Goal: Task Accomplishment & Management: Complete application form

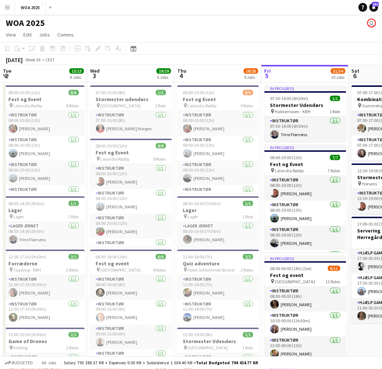
scroll to position [0, 174]
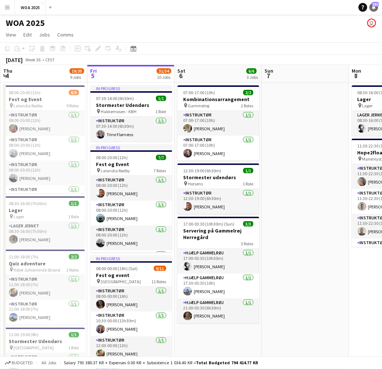
click at [376, 8] on icon "Notifications" at bounding box center [374, 7] width 4 height 4
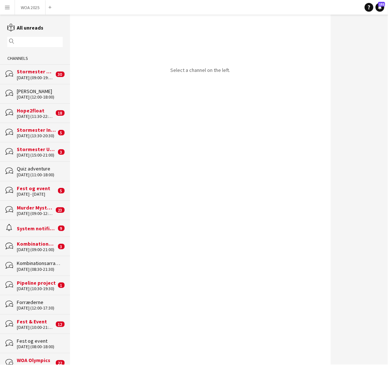
click at [33, 44] on input "text" at bounding box center [38, 42] width 45 height 7
click at [21, 269] on div "[DATE] (08:30-21:30)" at bounding box center [40, 269] width 46 height 5
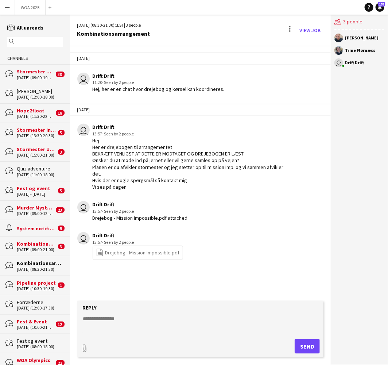
click at [144, 321] on textarea at bounding box center [201, 324] width 239 height 19
click at [26, 11] on button "WOA 2025 Close" at bounding box center [30, 7] width 31 height 14
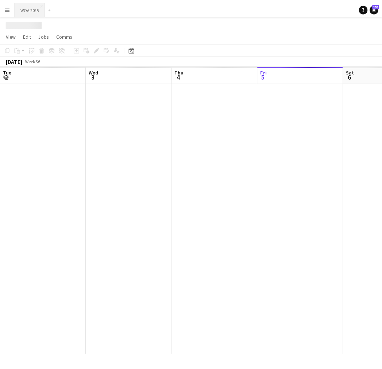
scroll to position [0, 174]
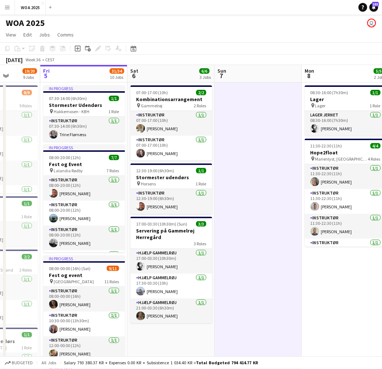
drag, startPoint x: 290, startPoint y: 178, endPoint x: 80, endPoint y: 196, distance: 210.1
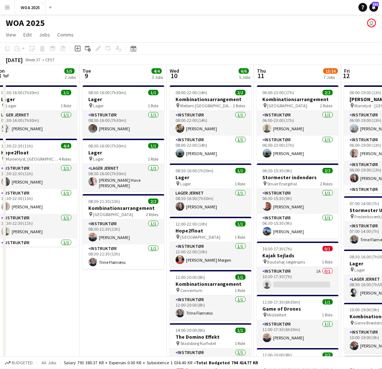
scroll to position [0, 271]
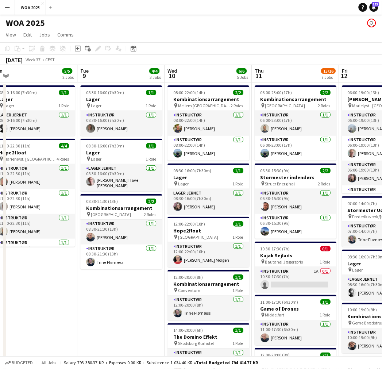
drag, startPoint x: 171, startPoint y: 221, endPoint x: 67, endPoint y: 238, distance: 104.9
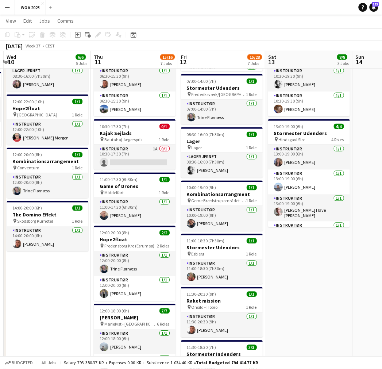
scroll to position [0, 267]
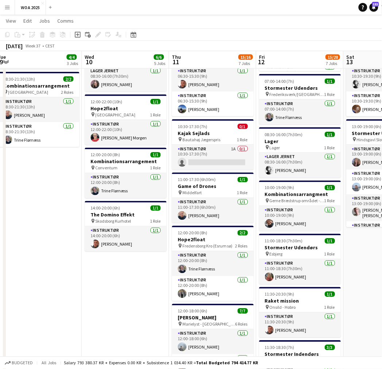
drag, startPoint x: 198, startPoint y: 315, endPoint x: 117, endPoint y: 302, distance: 82.3
click at [117, 302] on app-calendar-viewport "Sat 6 6/6 3 Jobs Sun 7 Mon 8 5/5 2 Jobs Tue 9 4/4 3 Jobs Wed 10 6/6 5 Jobs Thu …" at bounding box center [191, 330] width 382 height 846
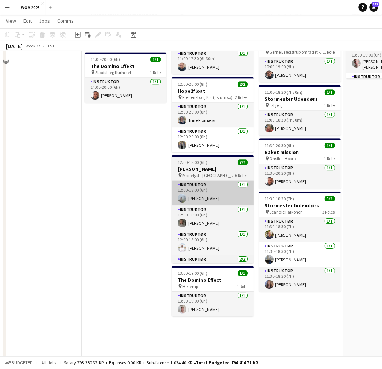
scroll to position [283, 0]
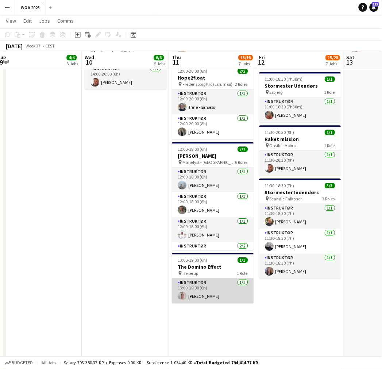
click at [194, 294] on app-card-role "Instruktør [DATE] 13:00-19:00 (6h) [PERSON_NAME]" at bounding box center [213, 290] width 82 height 25
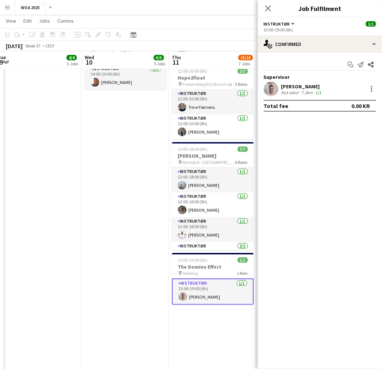
click at [107, 226] on app-date-cell "08:00-22:00 (14h) 2/2 Kombinationsarrangement pin Mellem [GEOGRAPHIC_DATA] og A…" at bounding box center [125, 194] width 87 height 793
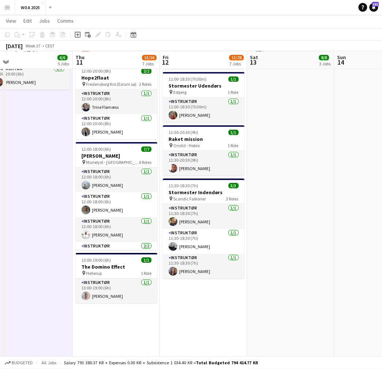
scroll to position [0, 308]
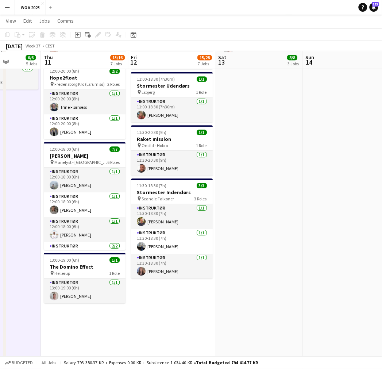
drag, startPoint x: 136, startPoint y: 210, endPoint x: 9, endPoint y: 228, distance: 128.5
click at [9, 228] on app-calendar-viewport "Sun 7 Mon 8 5/5 2 Jobs Tue 9 4/4 3 Jobs Wed 10 6/6 5 Jobs Thu 11 15/16 7 Jobs F…" at bounding box center [191, 168] width 382 height 846
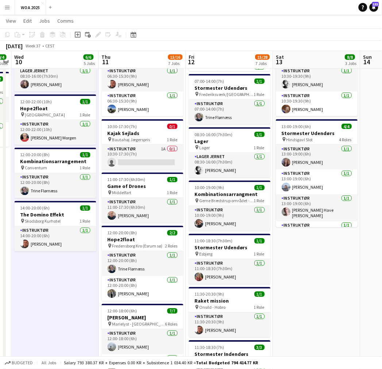
scroll to position [0, 246]
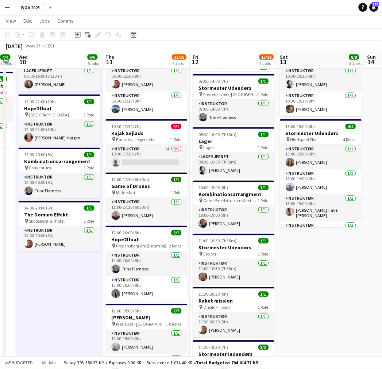
drag, startPoint x: 21, startPoint y: 272, endPoint x: 82, endPoint y: 274, distance: 61.6
click at [82, 274] on app-calendar-viewport "Sun 7 Mon 8 5/5 2 Jobs Tue 9 4/4 3 Jobs Wed 10 6/6 5 Jobs Thu 11 15/16 7 Jobs F…" at bounding box center [191, 330] width 382 height 846
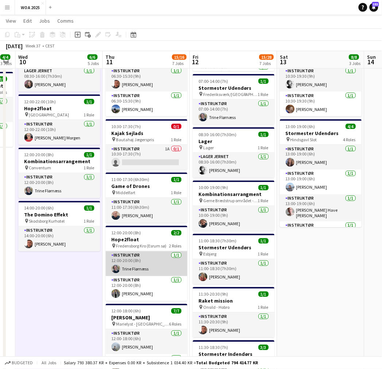
click at [141, 264] on app-card-role "Instruktør [DATE] 12:00-20:00 (8h) [PERSON_NAME]" at bounding box center [146, 263] width 82 height 25
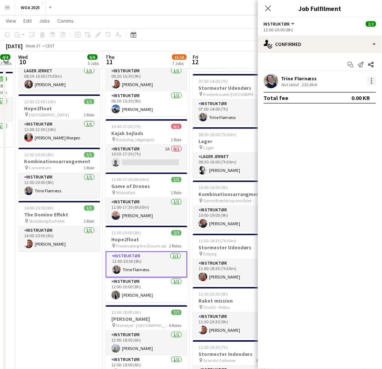
click at [370, 81] on div at bounding box center [371, 81] width 9 height 9
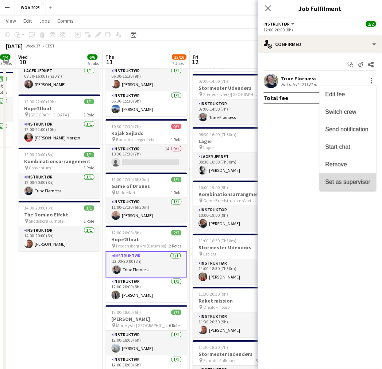
click at [347, 181] on span "Set as supervisor" at bounding box center [347, 182] width 45 height 6
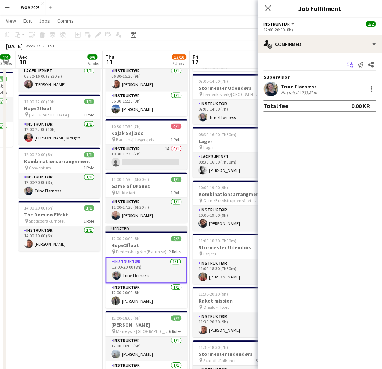
click at [350, 64] on icon "Start chat" at bounding box center [351, 65] width 6 height 6
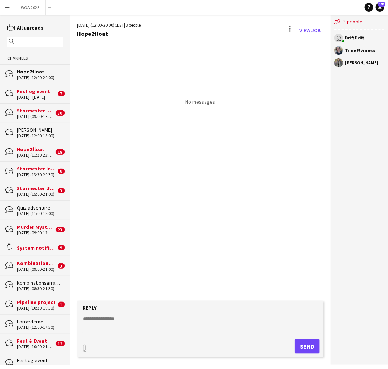
click at [168, 313] on form "Reply paperclip Send" at bounding box center [200, 328] width 246 height 57
click at [166, 321] on textarea at bounding box center [201, 324] width 239 height 19
type textarea "**"
click at [300, 343] on button "Send" at bounding box center [307, 346] width 25 height 15
click at [21, 7] on button "WOA 2025 Close" at bounding box center [30, 7] width 31 height 14
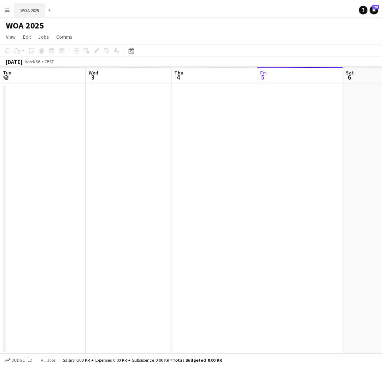
scroll to position [0, 174]
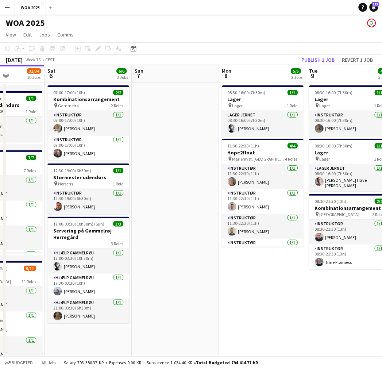
drag, startPoint x: 297, startPoint y: 170, endPoint x: 179, endPoint y: 173, distance: 118.6
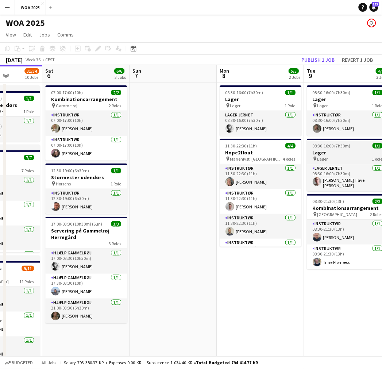
drag, startPoint x: 306, startPoint y: 171, endPoint x: 263, endPoint y: 151, distance: 47.1
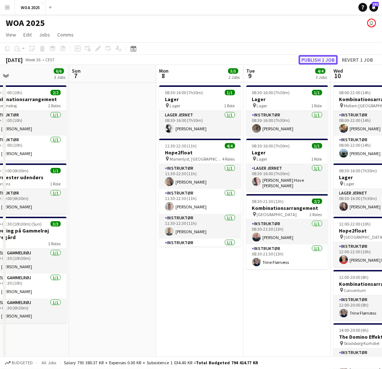
click at [326, 58] on button "Publish 1 job" at bounding box center [318, 59] width 39 height 9
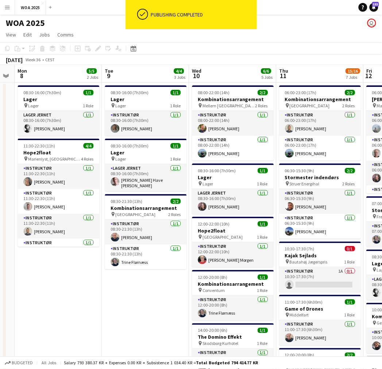
drag, startPoint x: 292, startPoint y: 166, endPoint x: 146, endPoint y: 175, distance: 146.1
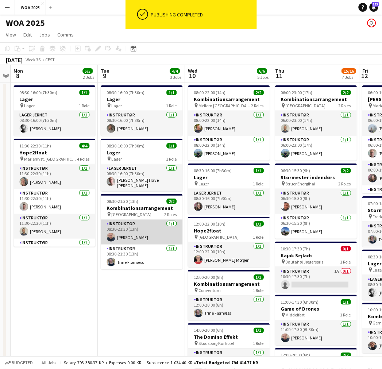
click at [145, 232] on app-card-role "Instruktør [DATE] 08:30-21:30 (13h) [PERSON_NAME]" at bounding box center [142, 232] width 82 height 25
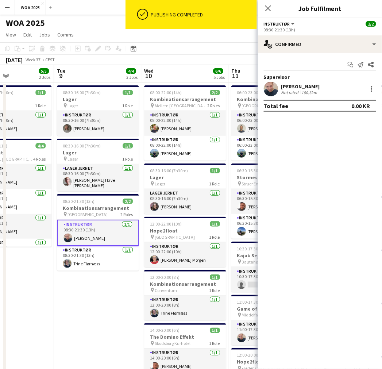
drag, startPoint x: 139, startPoint y: 281, endPoint x: 104, endPoint y: 279, distance: 34.7
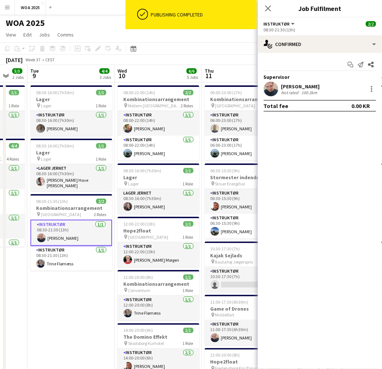
drag, startPoint x: 106, startPoint y: 288, endPoint x: 59, endPoint y: 291, distance: 47.5
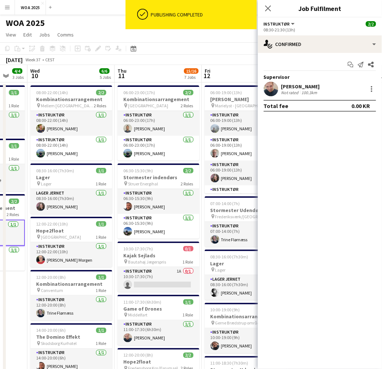
scroll to position [0, 259]
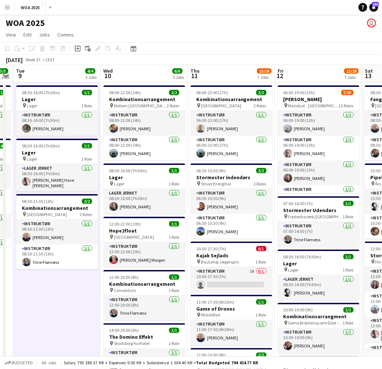
scroll to position [0, 260]
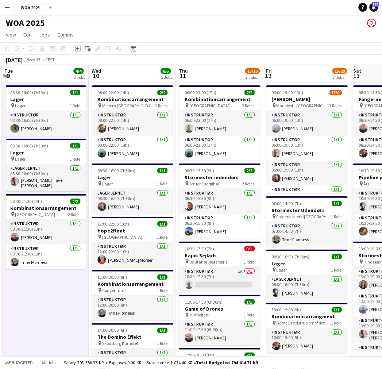
drag, startPoint x: 77, startPoint y: 296, endPoint x: 68, endPoint y: 285, distance: 14.2
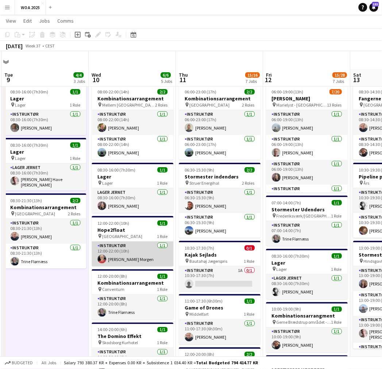
scroll to position [40, 0]
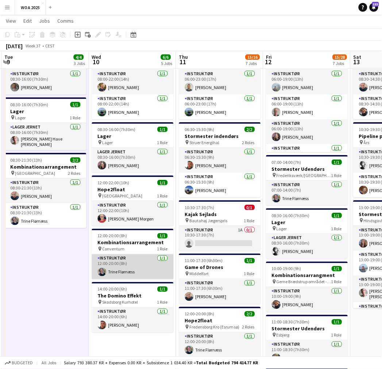
click at [140, 262] on app-card-role "Instruktør [DATE] 12:00-20:00 (8h) [PERSON_NAME]" at bounding box center [133, 266] width 82 height 25
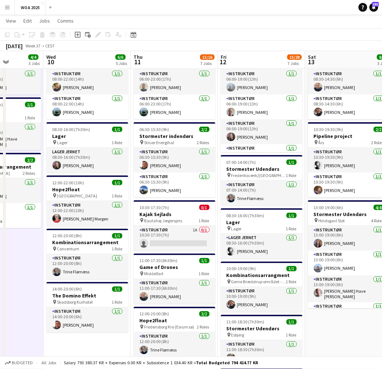
scroll to position [0, 309]
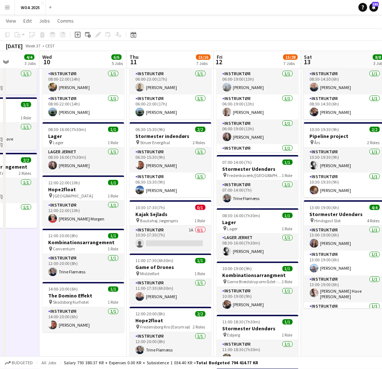
drag, startPoint x: 191, startPoint y: 232, endPoint x: 143, endPoint y: 235, distance: 48.2
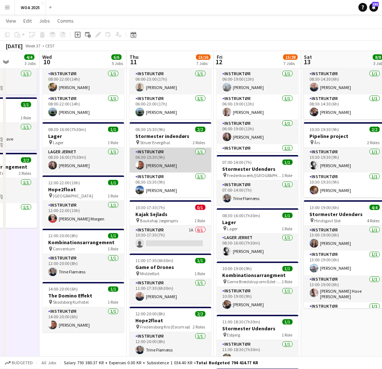
click at [170, 165] on app-card-role "Instruktør [DATE] 06:30-15:30 (9h) [PERSON_NAME]" at bounding box center [170, 160] width 82 height 25
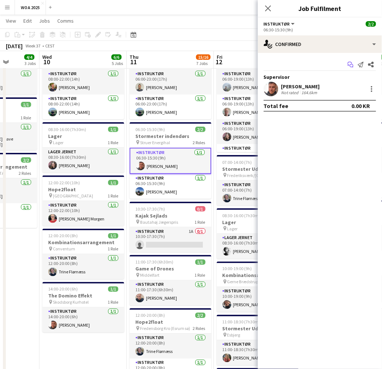
click at [351, 66] on icon "Start chat" at bounding box center [351, 65] width 6 height 6
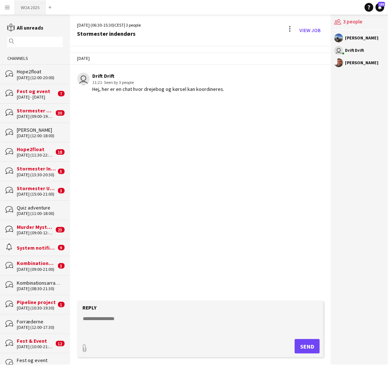
click at [30, 4] on button "WOA 2025 Close" at bounding box center [30, 7] width 31 height 14
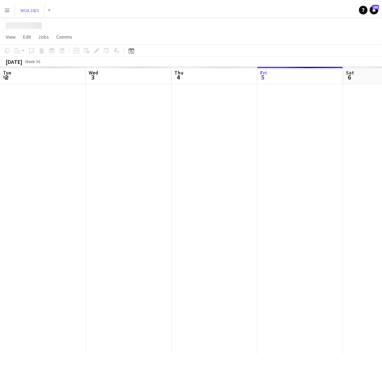
scroll to position [0, 174]
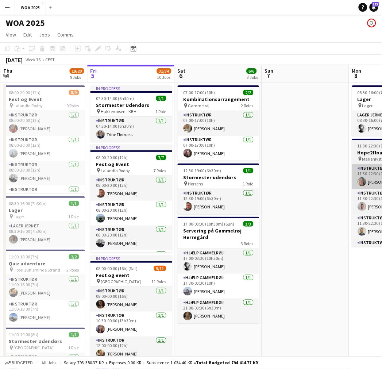
drag, startPoint x: 110, startPoint y: 178, endPoint x: 189, endPoint y: 179, distance: 78.4
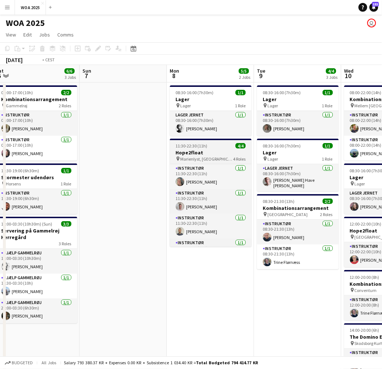
drag, startPoint x: 48, startPoint y: 192, endPoint x: 77, endPoint y: 192, distance: 28.8
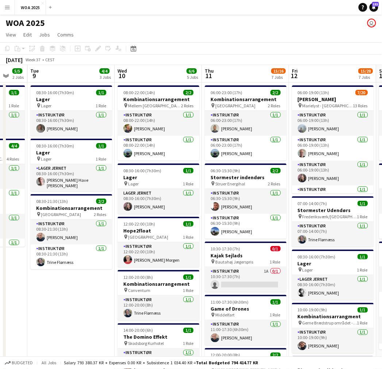
drag, startPoint x: 205, startPoint y: 187, endPoint x: 152, endPoint y: 191, distance: 53.5
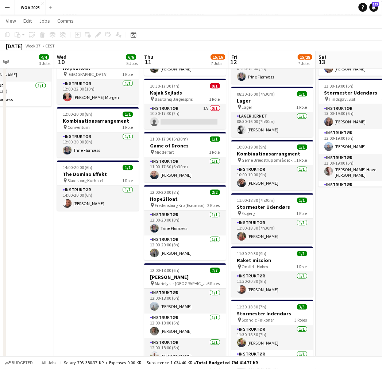
scroll to position [0, 295]
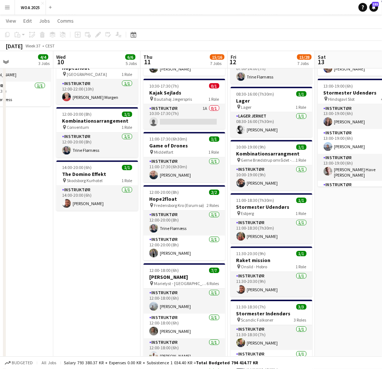
drag, startPoint x: 150, startPoint y: 257, endPoint x: 99, endPoint y: 252, distance: 51.0
click at [99, 252] on app-calendar-viewport "Sat 6 6/6 3 Jobs Sun 7 Mon 8 5/5 2 Jobs Tue 9 4/4 3 Jobs Wed 10 6/6 5 Jobs Thu …" at bounding box center [191, 290] width 382 height 846
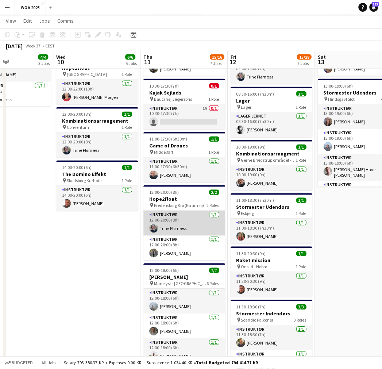
click at [187, 222] on app-card-role "Instruktør [DATE] 12:00-20:00 (8h) [PERSON_NAME]" at bounding box center [184, 223] width 82 height 25
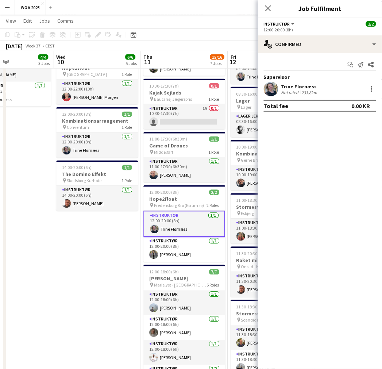
click at [112, 233] on app-date-cell "08:00-22:00 (14h) 2/2 Kombinationsarrangement pin Mellem [GEOGRAPHIC_DATA] og A…" at bounding box center [96, 316] width 87 height 793
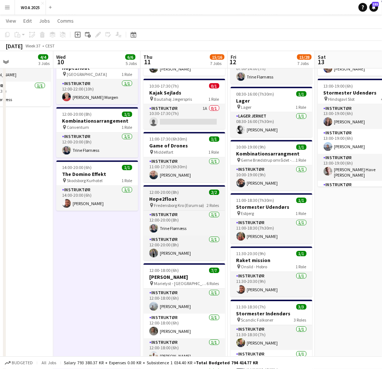
click at [187, 197] on h3 "Hope2float" at bounding box center [184, 199] width 82 height 7
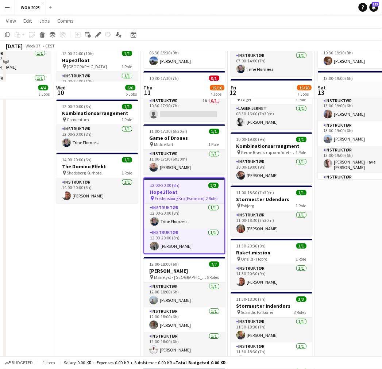
scroll to position [202, 0]
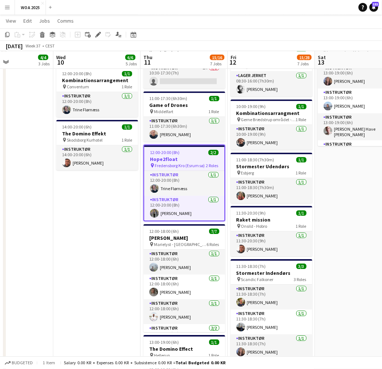
click at [95, 217] on app-date-cell "08:00-22:00 (14h) 2/2 Kombinationsarrangement pin Mellem [GEOGRAPHIC_DATA] og A…" at bounding box center [96, 275] width 87 height 793
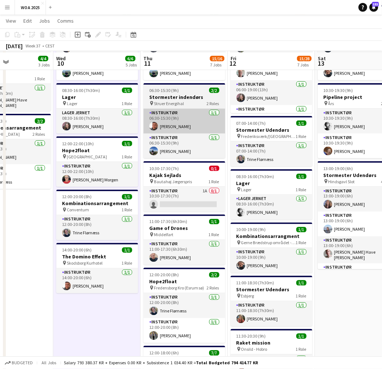
scroll to position [81, 0]
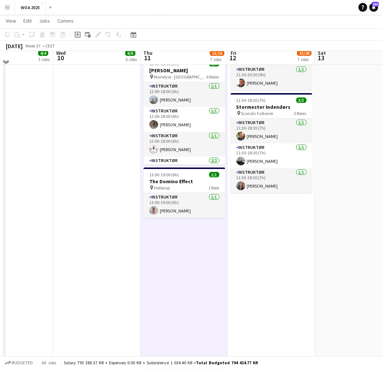
scroll to position [365, 0]
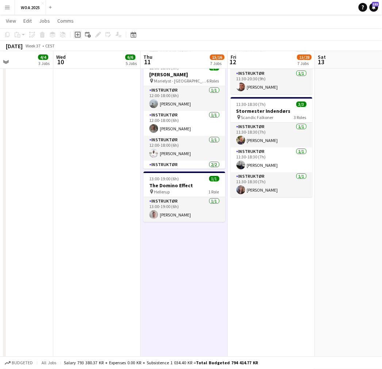
click at [79, 35] on icon "Add job" at bounding box center [78, 35] width 6 height 6
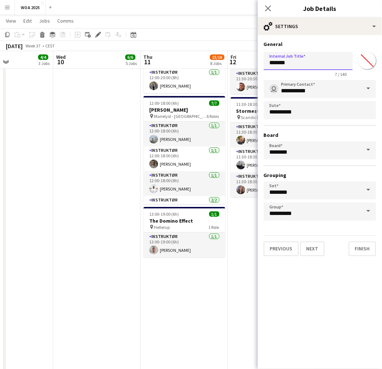
drag, startPoint x: 304, startPoint y: 62, endPoint x: 258, endPoint y: 65, distance: 46.8
click at [258, 65] on form "**********" at bounding box center [320, 148] width 124 height 215
type input "**********"
click at [311, 243] on button "Next" at bounding box center [312, 248] width 24 height 15
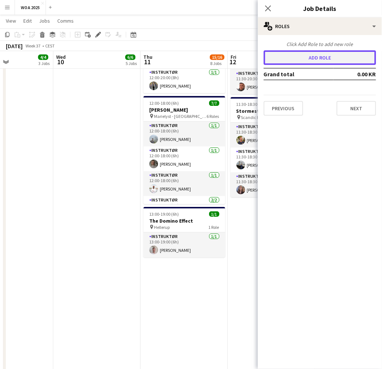
click at [306, 52] on button "Add role" at bounding box center [320, 57] width 112 height 15
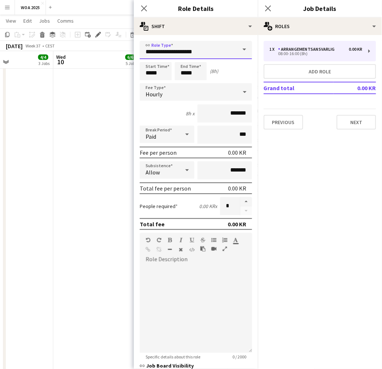
click at [185, 52] on input "**********" at bounding box center [196, 50] width 112 height 18
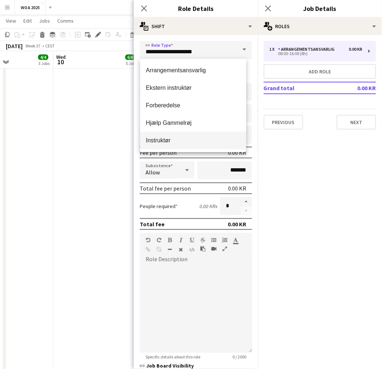
click at [159, 137] on span "Instruktør" at bounding box center [193, 140] width 94 height 7
type input "**********"
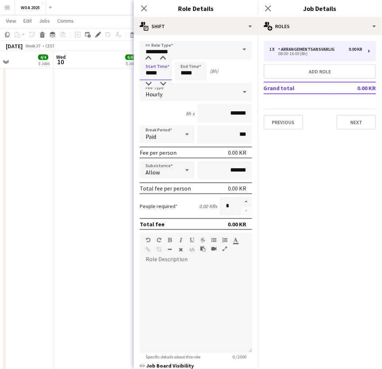
drag, startPoint x: 160, startPoint y: 73, endPoint x: 125, endPoint y: 75, distance: 34.7
click at [125, 75] on body "Menu Boards Boards Boards All jobs Status Workforce Workforce My Workforce Recr…" at bounding box center [191, 78] width 382 height 887
type input "*****"
click at [191, 307] on div at bounding box center [196, 309] width 112 height 88
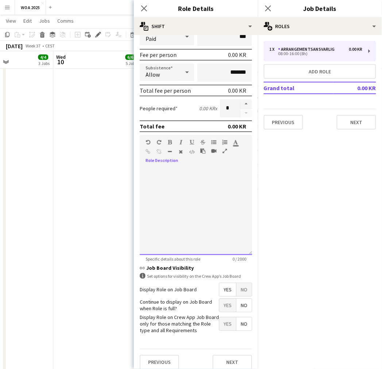
scroll to position [101, 0]
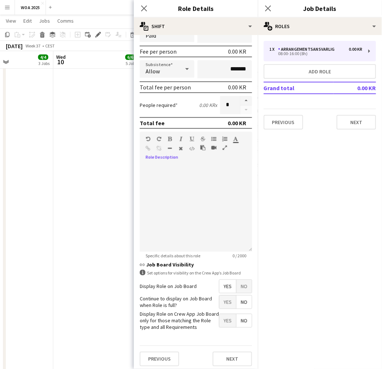
click at [221, 299] on span "Yes" at bounding box center [227, 301] width 17 height 13
click at [228, 360] on button "Next" at bounding box center [232, 359] width 39 height 15
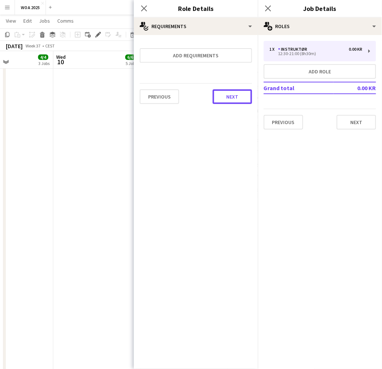
click at [232, 90] on button "Next" at bounding box center [232, 96] width 39 height 15
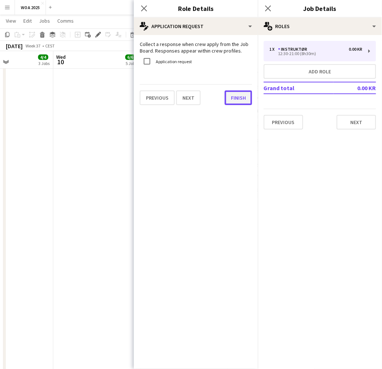
click at [236, 93] on button "Finish" at bounding box center [238, 97] width 27 height 15
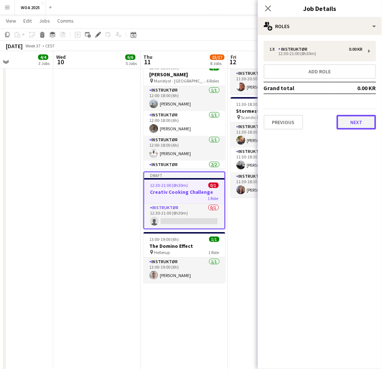
click at [352, 115] on button "Next" at bounding box center [356, 122] width 39 height 15
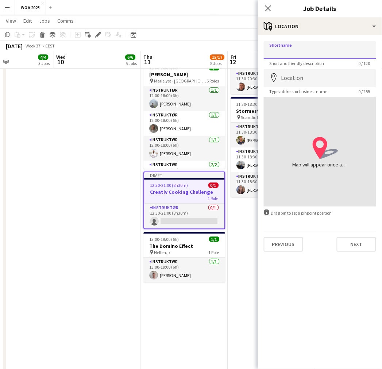
click at [308, 52] on input "Shortname" at bounding box center [320, 50] width 112 height 18
type input "**********"
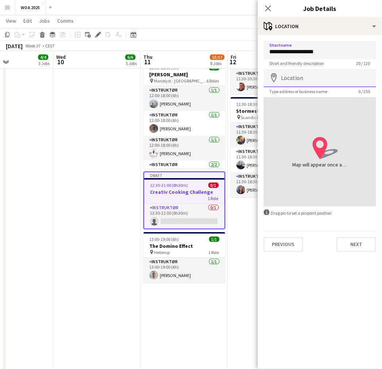
click at [303, 75] on input "Location" at bounding box center [320, 78] width 112 height 18
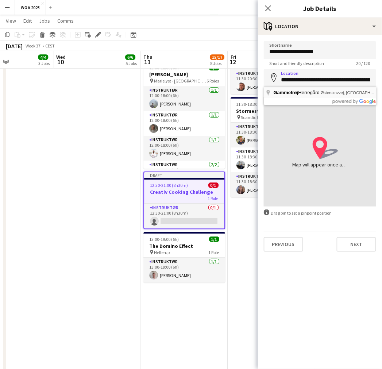
type input "**********"
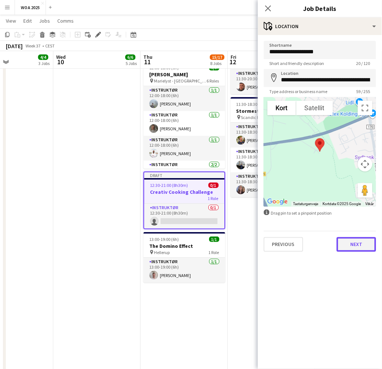
click at [358, 239] on button "Next" at bounding box center [356, 244] width 39 height 15
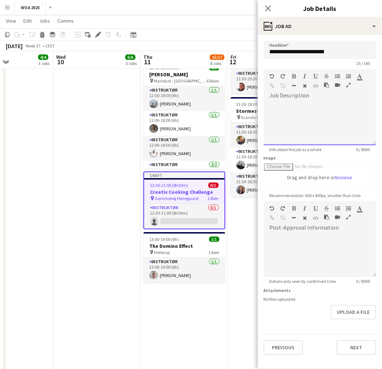
click at [292, 94] on div "default Heading 1 Heading 2 Heading 3 Heading 4 Heading 5 Heading 6 Heading 7 P…" at bounding box center [320, 82] width 112 height 27
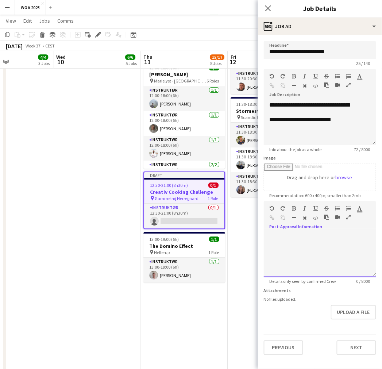
click at [324, 227] on div "default Heading 1 Heading 2 Heading 3 Heading 4 Heading 5 Heading 6 Heading 7 P…" at bounding box center [320, 214] width 112 height 27
click at [305, 237] on div at bounding box center [320, 255] width 112 height 44
paste div
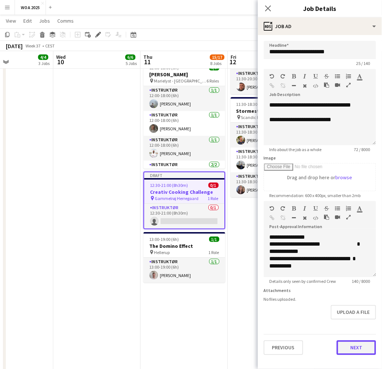
click at [357, 348] on button "Next" at bounding box center [356, 347] width 39 height 15
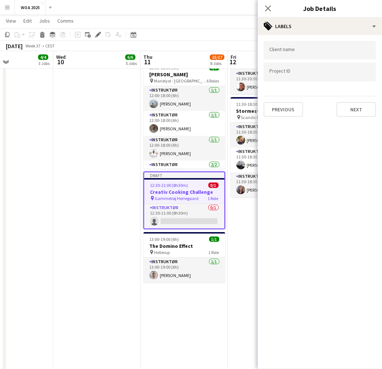
click at [305, 72] on input "Type to search project ID labels..." at bounding box center [319, 72] width 101 height 7
click at [307, 77] on div at bounding box center [320, 71] width 112 height 19
type input "****"
click at [341, 104] on button "Next" at bounding box center [356, 109] width 39 height 15
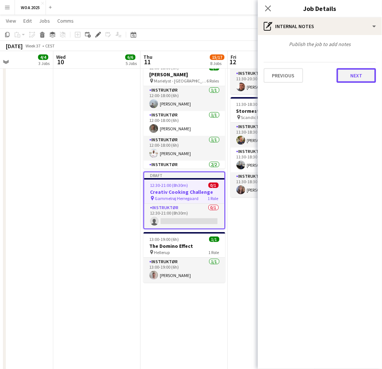
click at [354, 68] on button "Next" at bounding box center [356, 75] width 39 height 15
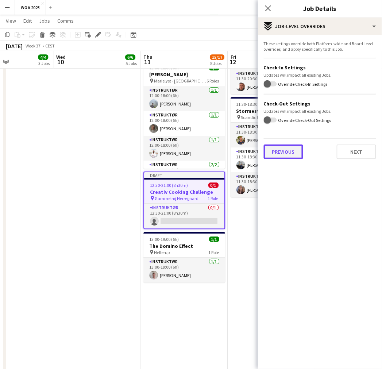
click at [281, 146] on button "Previous" at bounding box center [283, 151] width 39 height 15
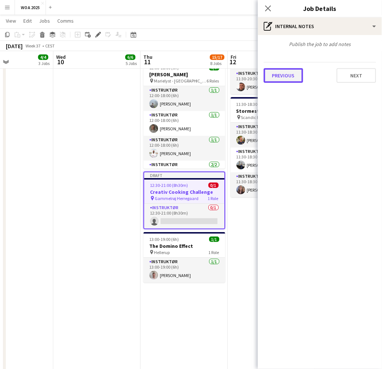
click at [293, 77] on button "Previous" at bounding box center [283, 75] width 39 height 15
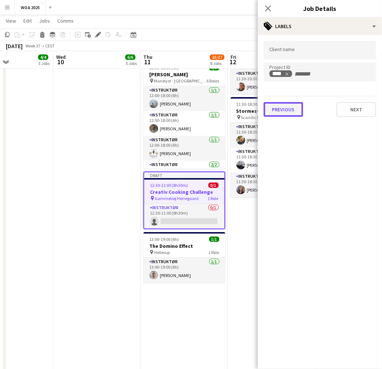
click at [280, 105] on button "Previous" at bounding box center [283, 109] width 39 height 15
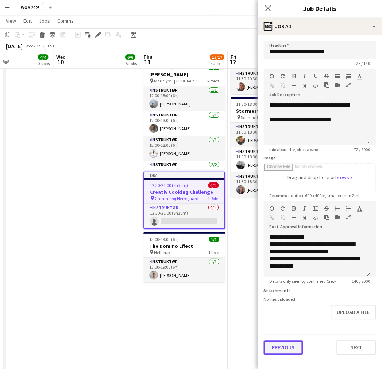
click at [282, 349] on button "Previous" at bounding box center [283, 347] width 39 height 15
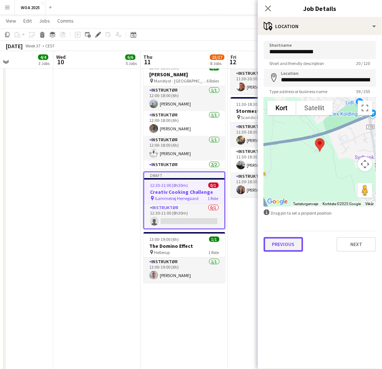
click at [291, 239] on button "Previous" at bounding box center [283, 244] width 39 height 15
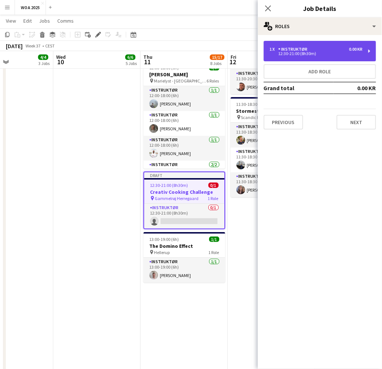
click at [304, 47] on div "Instruktør" at bounding box center [294, 49] width 32 height 5
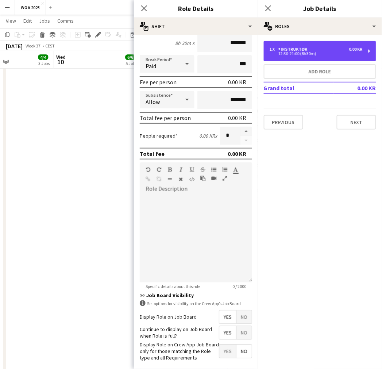
scroll to position [101, 0]
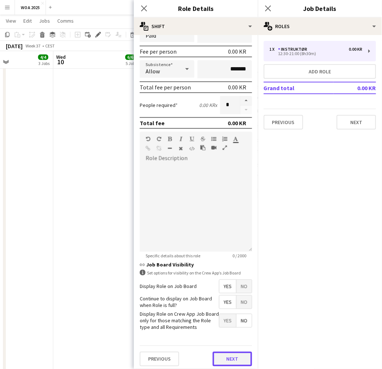
click at [227, 357] on button "Next" at bounding box center [232, 359] width 39 height 15
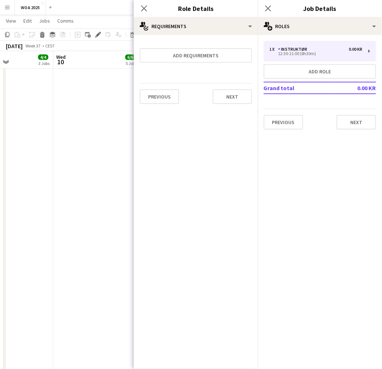
scroll to position [0, 0]
click at [234, 98] on button "Next" at bounding box center [232, 96] width 39 height 15
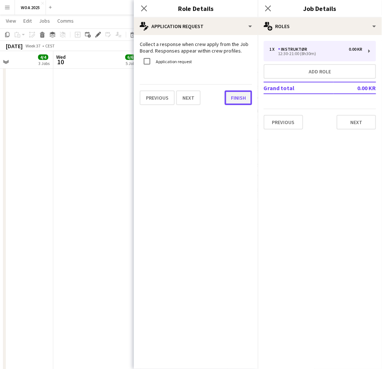
click at [242, 99] on button "Finish" at bounding box center [238, 97] width 27 height 15
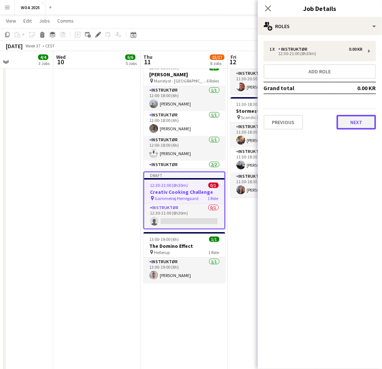
click at [371, 119] on button "Next" at bounding box center [356, 122] width 39 height 15
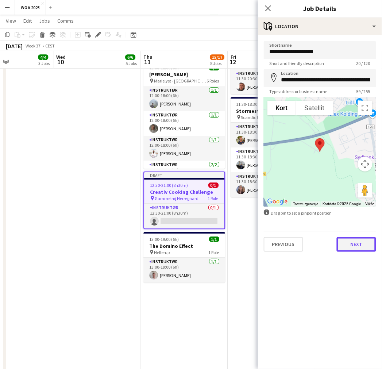
click at [358, 249] on button "Next" at bounding box center [356, 244] width 39 height 15
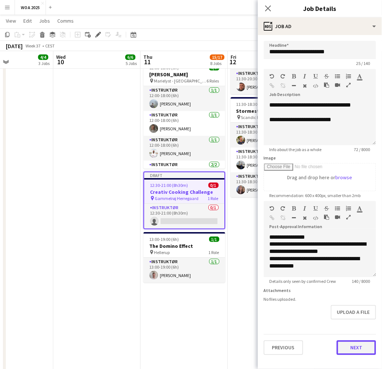
click at [347, 341] on button "Next" at bounding box center [356, 347] width 39 height 15
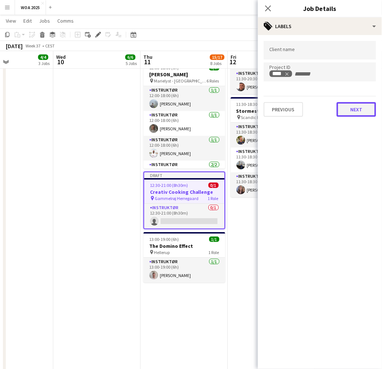
click at [359, 104] on button "Next" at bounding box center [356, 109] width 39 height 15
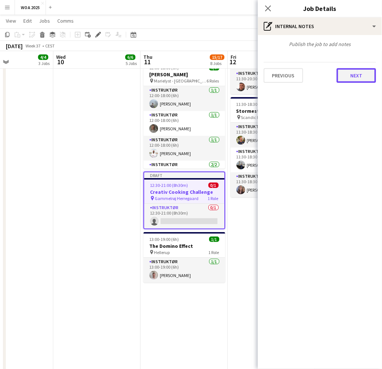
click at [362, 76] on button "Next" at bounding box center [356, 75] width 39 height 15
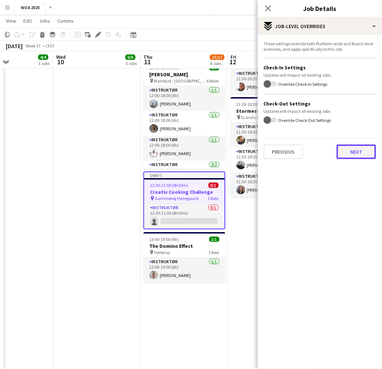
click at [364, 150] on button "Next" at bounding box center [356, 151] width 39 height 15
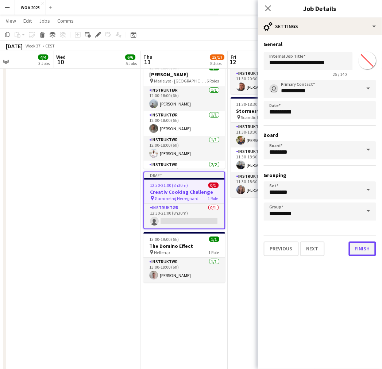
click at [360, 246] on button "Finish" at bounding box center [362, 248] width 27 height 15
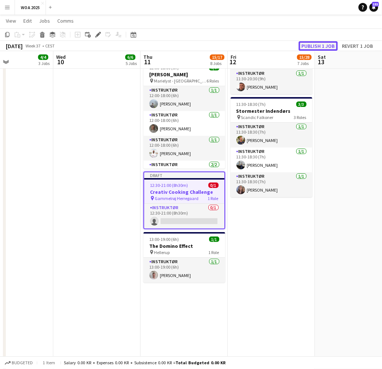
click at [320, 46] on button "Publish 1 job" at bounding box center [318, 45] width 39 height 9
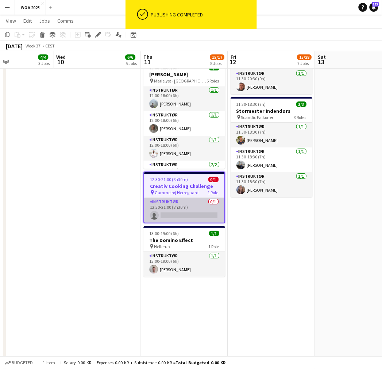
click at [192, 216] on app-card-role "Instruktør 0/1 12:30-21:00 (8h30m) single-neutral-actions" at bounding box center [184, 210] width 80 height 25
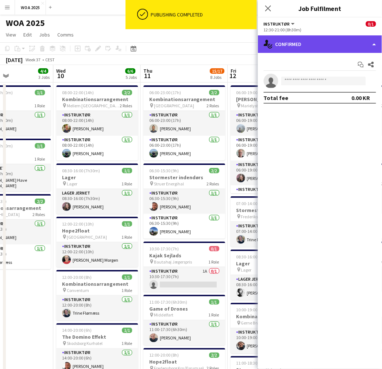
click at [327, 43] on div "single-neutral-actions-check-2 Confirmed" at bounding box center [320, 44] width 124 height 18
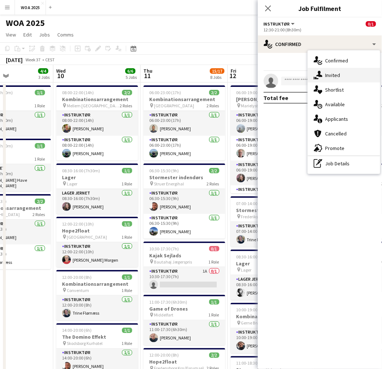
click at [332, 78] on span "Invited" at bounding box center [332, 75] width 15 height 7
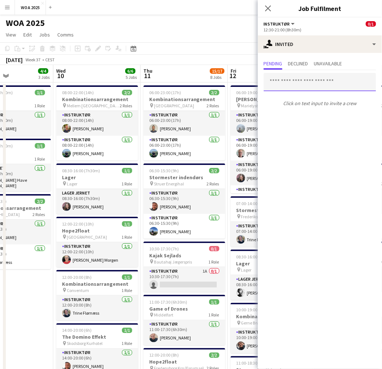
click at [300, 83] on input "text" at bounding box center [320, 82] width 112 height 18
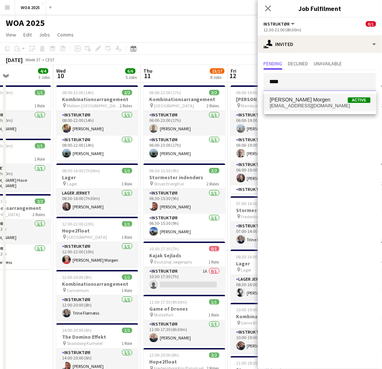
type input "****"
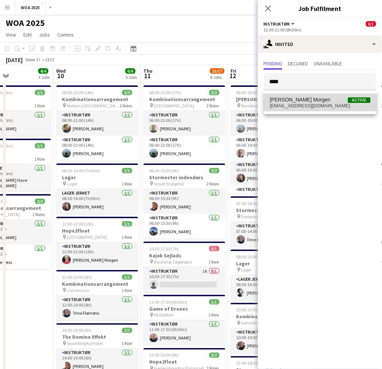
click at [293, 102] on span "[PERSON_NAME] Morgen" at bounding box center [300, 100] width 61 height 6
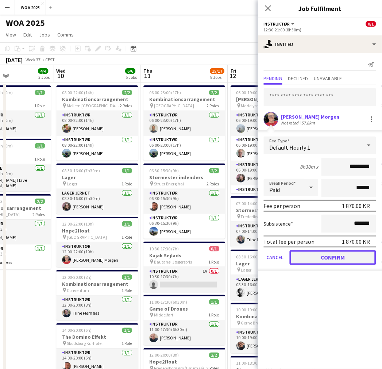
click at [329, 260] on button "Confirm" at bounding box center [333, 257] width 86 height 15
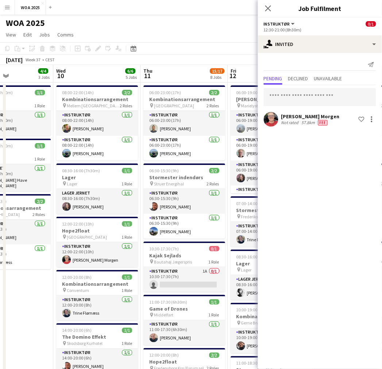
click at [240, 40] on app-page-menu "View Day view expanded Day view collapsed Month view Date picker Jump to [DATE]…" at bounding box center [191, 35] width 382 height 14
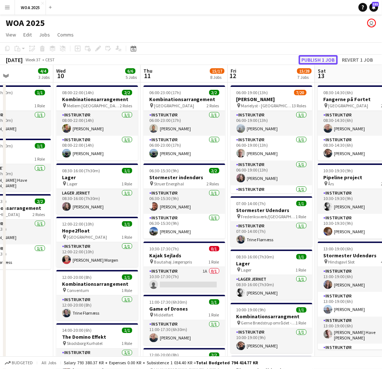
click at [315, 59] on button "Publish 1 job" at bounding box center [318, 59] width 39 height 9
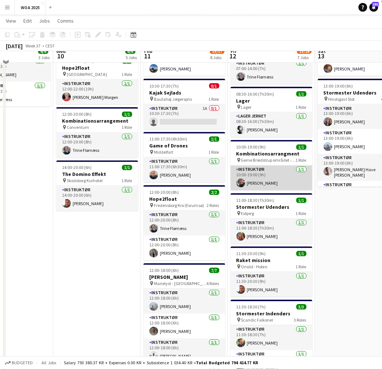
scroll to position [121, 0]
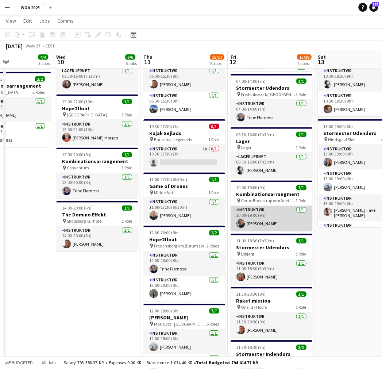
click at [262, 223] on app-card-role "Instruktør [DATE] 10:00-19:00 (9h) [PERSON_NAME]" at bounding box center [271, 218] width 82 height 25
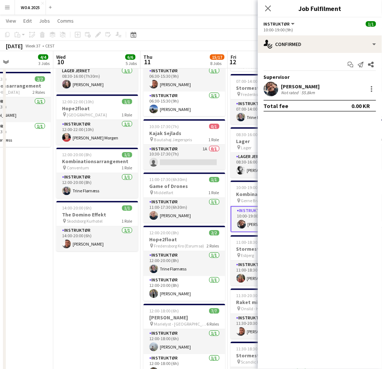
click at [295, 87] on div "[PERSON_NAME]" at bounding box center [300, 86] width 39 height 7
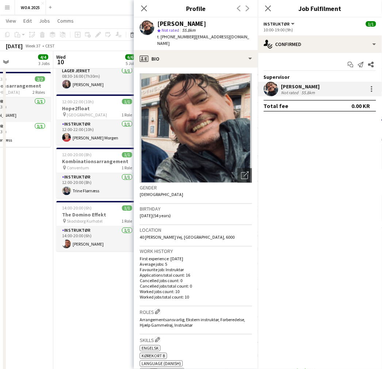
drag, startPoint x: 233, startPoint y: 35, endPoint x: 187, endPoint y: 41, distance: 47.1
click at [187, 41] on div "[PERSON_NAME] star Not rated 55.8km t. [PHONE_NUMBER] | [PERSON_NAME][EMAIL_ADD…" at bounding box center [196, 34] width 124 height 32
copy span "[EMAIL_ADDRESS][DOMAIN_NAME]"
click at [297, 175] on mat-expansion-panel "check Confirmed Start chat Send notification Share Supervisor [PERSON_NAME] Not…" at bounding box center [320, 211] width 124 height 316
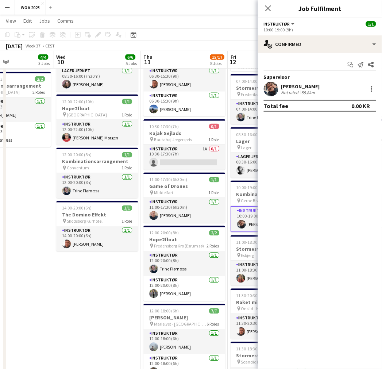
scroll to position [0, 296]
click at [114, 284] on app-date-cell "08:00-22:00 (14h) 2/2 Kombinationsarrangement pin Mellem [GEOGRAPHIC_DATA] og A…" at bounding box center [96, 356] width 87 height 793
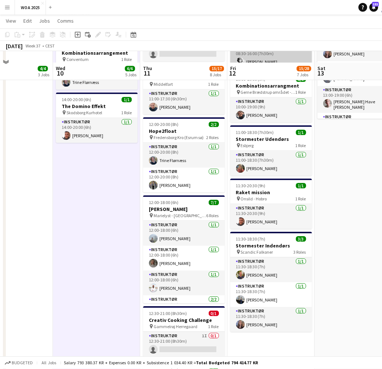
scroll to position [243, 0]
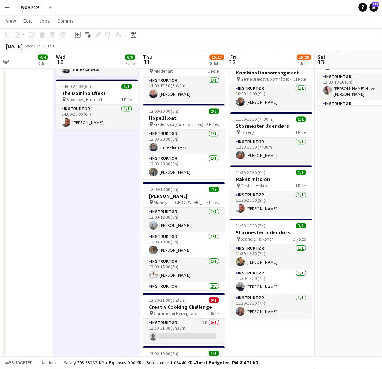
click at [263, 329] on app-date-cell "06:00-19:00 (13h) 7/20 [PERSON_NAME] pin Marielyst - Helsingør 13 Roles Instruk…" at bounding box center [270, 235] width 87 height 793
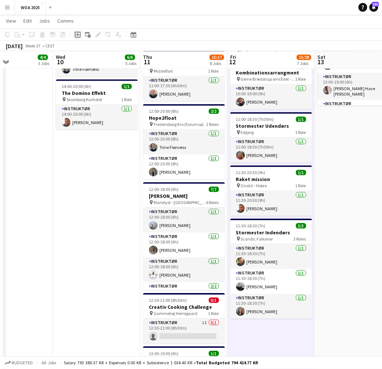
click at [76, 35] on icon "Add job" at bounding box center [78, 35] width 6 height 6
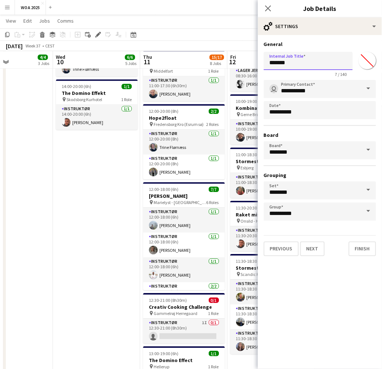
drag, startPoint x: 295, startPoint y: 59, endPoint x: 244, endPoint y: 66, distance: 51.5
click at [244, 66] on body "Menu Boards Boards Boards All jobs Status Workforce Workforce My Workforce Recr…" at bounding box center [191, 200] width 382 height 887
type input "**********"
click at [311, 246] on button "Next" at bounding box center [312, 248] width 24 height 15
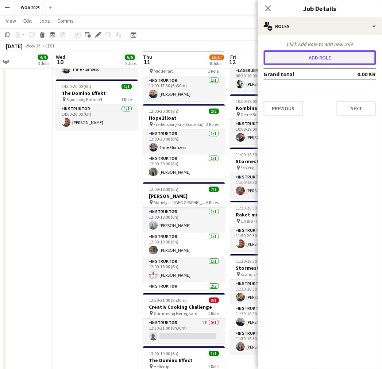
click at [304, 59] on button "Add role" at bounding box center [320, 57] width 112 height 15
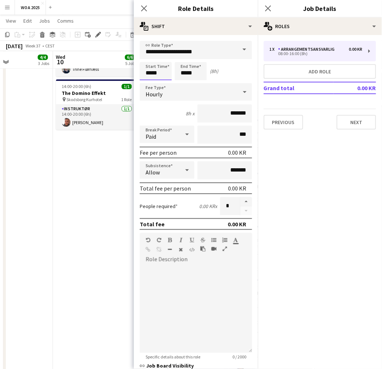
click at [152, 72] on input "*****" at bounding box center [156, 71] width 32 height 18
type input "*****"
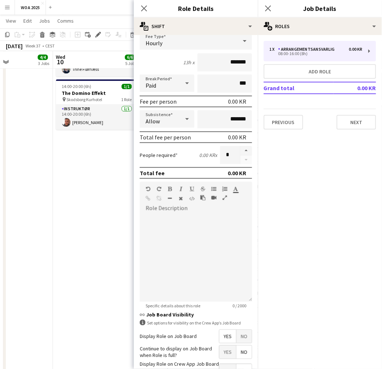
scroll to position [81, 0]
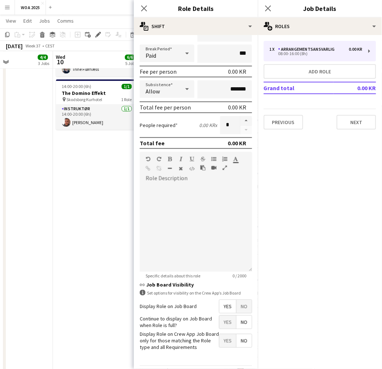
type input "*****"
click at [226, 319] on span "Yes" at bounding box center [227, 321] width 17 height 13
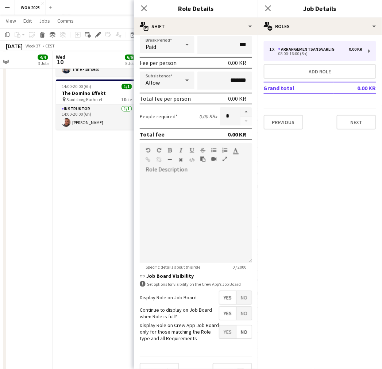
scroll to position [101, 0]
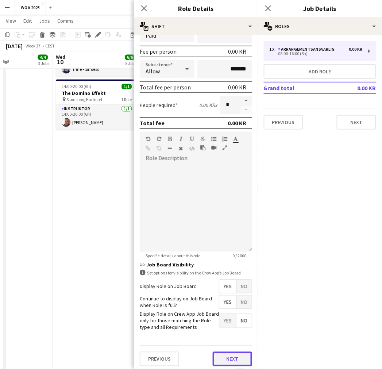
click at [228, 355] on button "Next" at bounding box center [232, 359] width 39 height 15
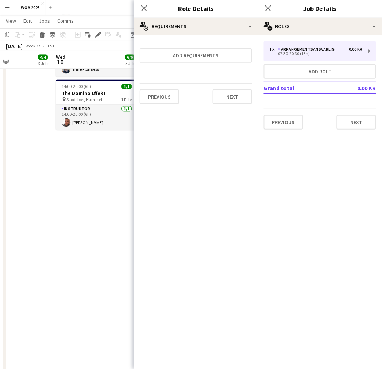
scroll to position [0, 0]
click at [235, 96] on button "Next" at bounding box center [232, 96] width 39 height 15
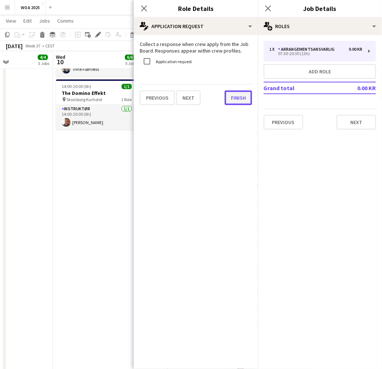
click at [240, 99] on button "Finish" at bounding box center [238, 97] width 27 height 15
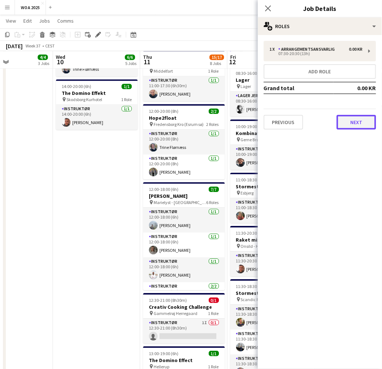
click at [342, 120] on button "Next" at bounding box center [356, 122] width 39 height 15
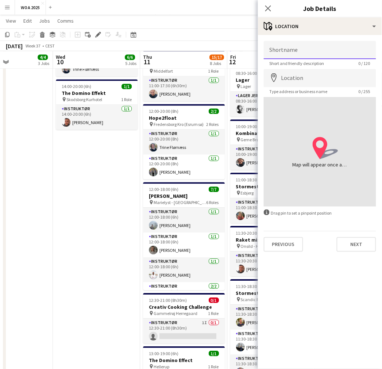
click at [294, 52] on input "Shortname" at bounding box center [320, 50] width 112 height 18
click at [307, 51] on input "**********" at bounding box center [320, 50] width 112 height 18
type input "**********"
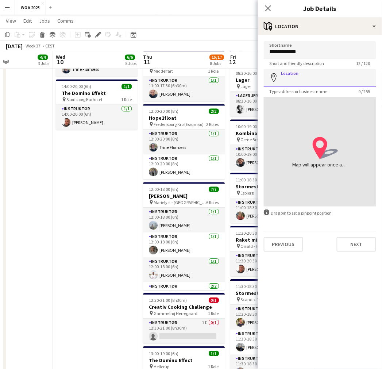
click at [304, 77] on input "Location" at bounding box center [320, 78] width 112 height 18
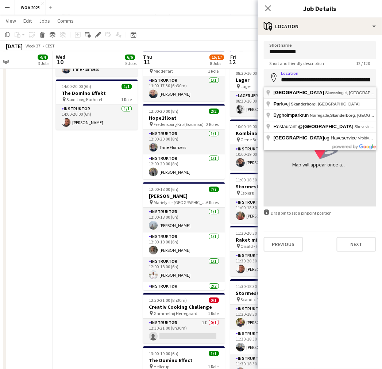
type input "**********"
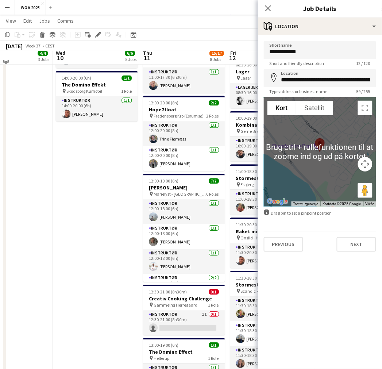
scroll to position [243, 0]
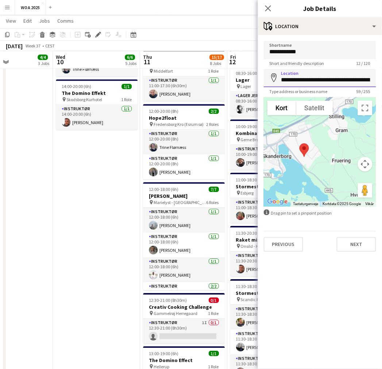
click at [303, 81] on input "**********" at bounding box center [320, 78] width 112 height 18
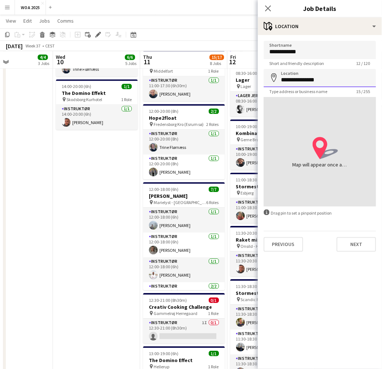
click at [333, 79] on input "**********" at bounding box center [320, 78] width 112 height 18
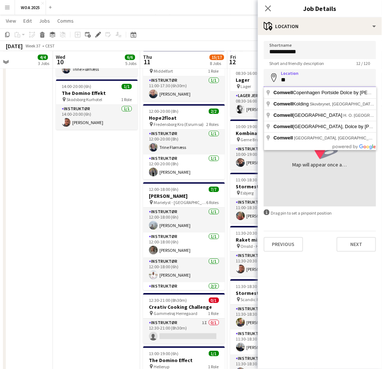
type input "*"
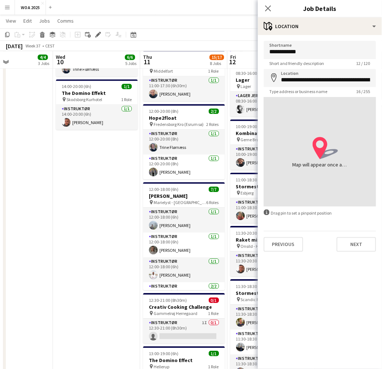
type input "**********"
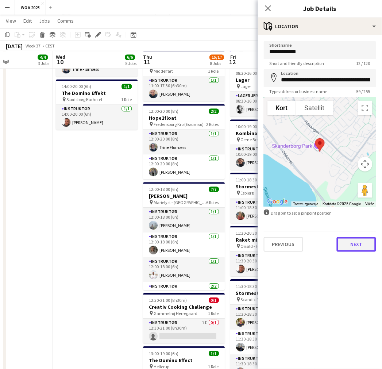
click at [359, 243] on button "Next" at bounding box center [356, 244] width 39 height 15
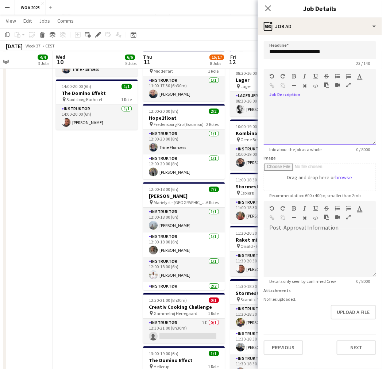
click at [309, 108] on div at bounding box center [320, 123] width 112 height 44
click at [352, 103] on div "**********" at bounding box center [320, 123] width 112 height 44
click at [337, 135] on div "**********" at bounding box center [320, 123] width 112 height 44
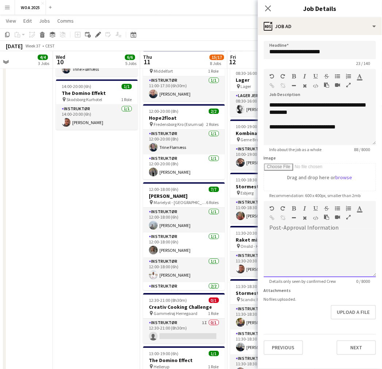
click at [289, 229] on div at bounding box center [320, 252] width 112 height 49
paste div
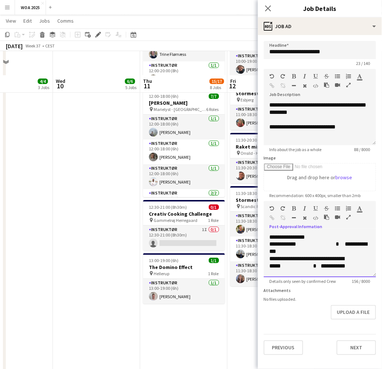
scroll to position [365, 0]
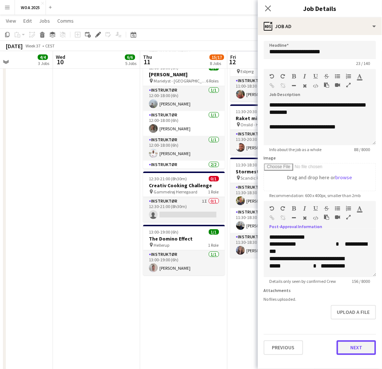
click at [355, 352] on button "Next" at bounding box center [356, 347] width 39 height 15
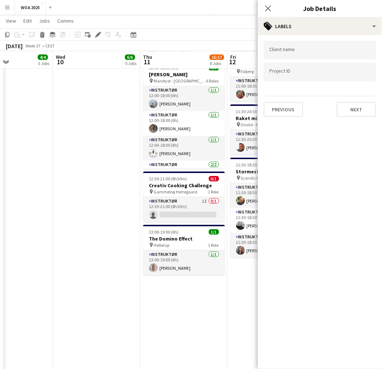
click at [309, 78] on div at bounding box center [320, 71] width 112 height 19
click at [288, 72] on input "Type to search project ID labels..." at bounding box center [319, 74] width 101 height 7
type input "****"
click at [342, 105] on button "Next" at bounding box center [356, 109] width 39 height 15
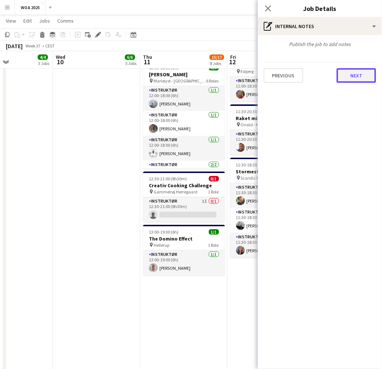
click at [356, 71] on button "Next" at bounding box center [356, 75] width 39 height 15
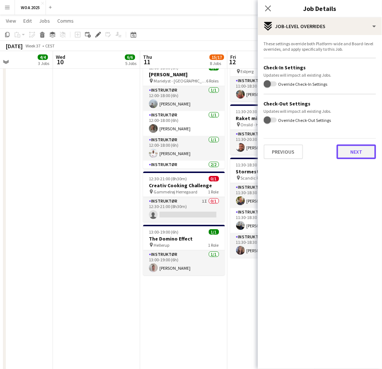
click at [353, 152] on button "Next" at bounding box center [356, 151] width 39 height 15
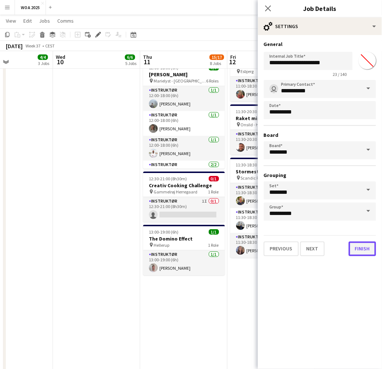
click at [362, 249] on button "Finish" at bounding box center [362, 248] width 27 height 15
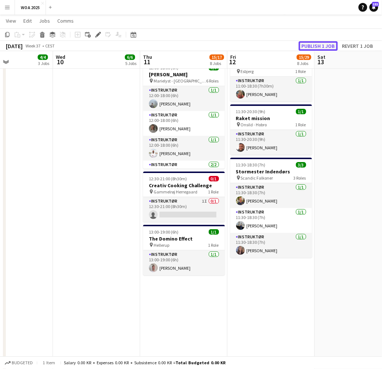
click at [323, 46] on button "Publish 1 job" at bounding box center [318, 45] width 39 height 9
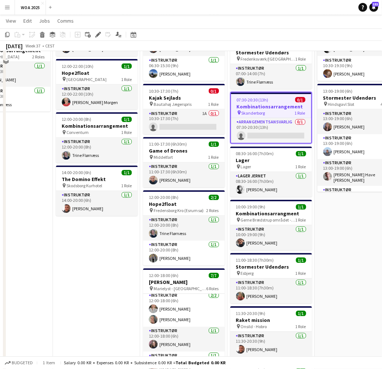
scroll to position [81, 0]
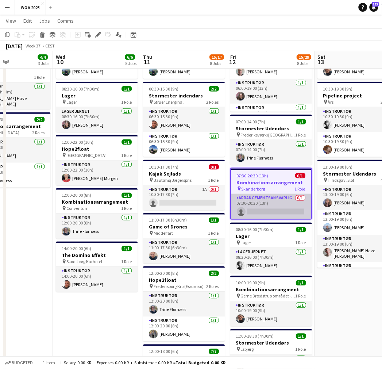
click at [275, 205] on app-card-role "Arrangementsansvarlig 0/1 07:30-20:30 (13h) single-neutral-actions" at bounding box center [271, 206] width 80 height 25
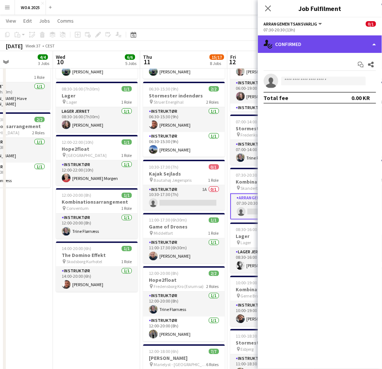
click at [312, 43] on div "single-neutral-actions-check-2 Confirmed" at bounding box center [320, 44] width 124 height 18
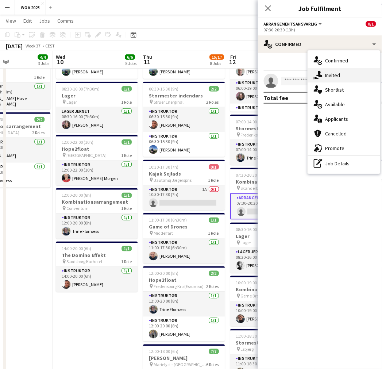
click at [337, 77] on span "Invited" at bounding box center [332, 75] width 15 height 7
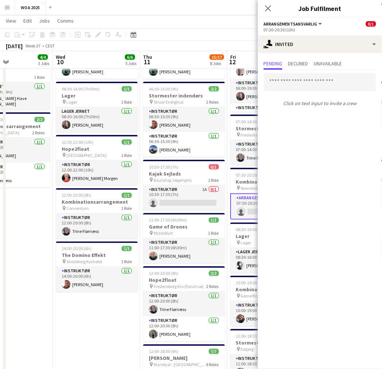
click at [338, 108] on p "Click on text input to invite a crew" at bounding box center [320, 103] width 124 height 12
click at [311, 77] on input "text" at bounding box center [320, 82] width 112 height 18
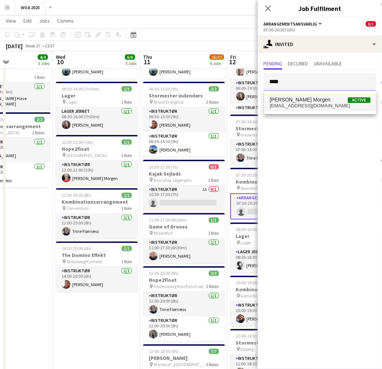
type input "****"
click at [286, 105] on span "[EMAIL_ADDRESS][DOMAIN_NAME]" at bounding box center [320, 106] width 101 height 6
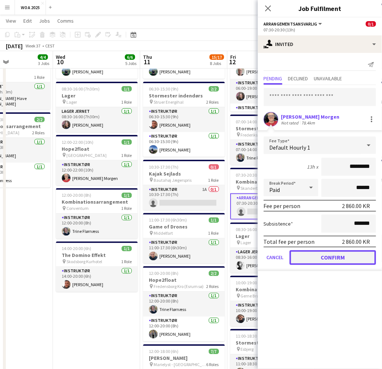
click at [338, 251] on button "Confirm" at bounding box center [333, 257] width 86 height 15
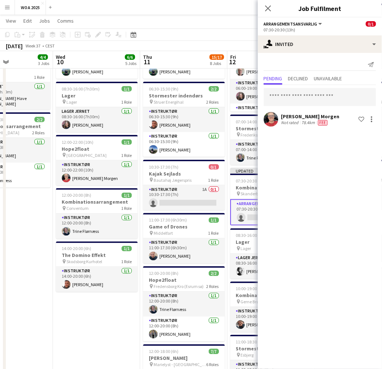
click at [235, 34] on app-toolbar "Copy Paste Paste Ctrl+V Paste with crew Ctrl+Shift+V Paste linked Job [GEOGRAPH…" at bounding box center [191, 34] width 382 height 12
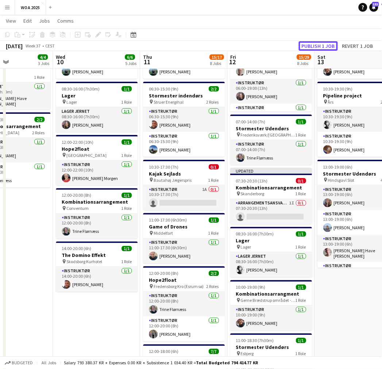
click at [319, 46] on button "Publish 1 job" at bounding box center [318, 45] width 39 height 9
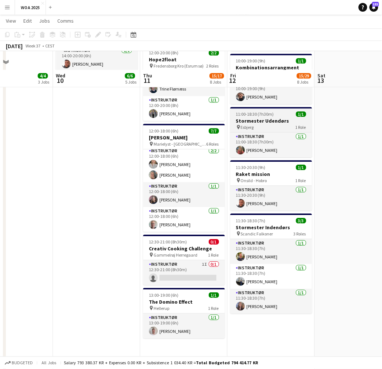
scroll to position [324, 0]
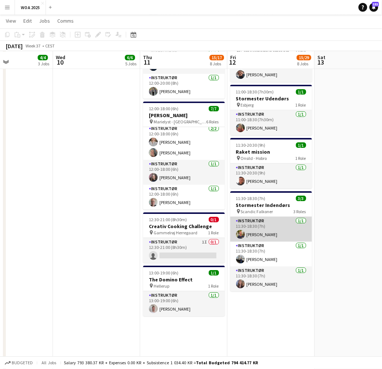
click at [275, 233] on app-card-role "Instruktør [DATE] 11:30-18:30 (7h) [PERSON_NAME]" at bounding box center [271, 229] width 82 height 25
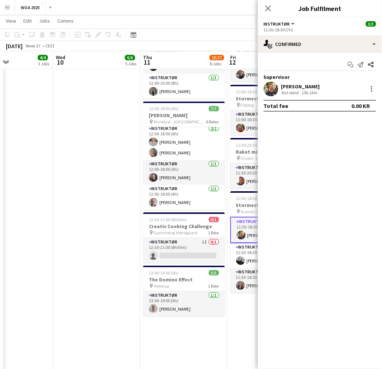
click at [195, 328] on app-date-cell "06:00-23:00 (17h) 2/2 Kombinationsarrangement pin Silkeborg 2 Roles Instruktør …" at bounding box center [183, 154] width 87 height 793
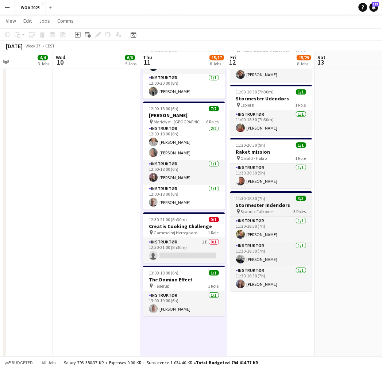
click at [269, 209] on span "Scandic Falkoner" at bounding box center [257, 211] width 32 height 5
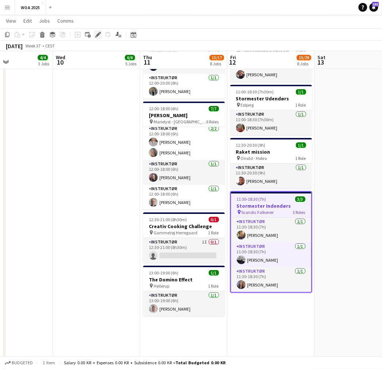
click at [99, 35] on icon "Edit" at bounding box center [98, 35] width 6 height 6
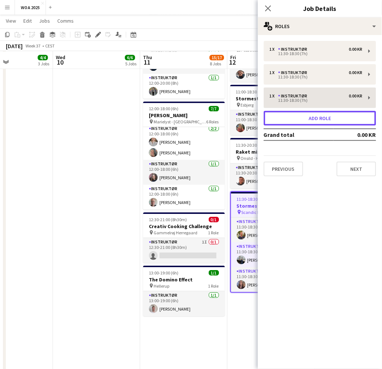
click at [315, 117] on button "Add role" at bounding box center [320, 118] width 112 height 15
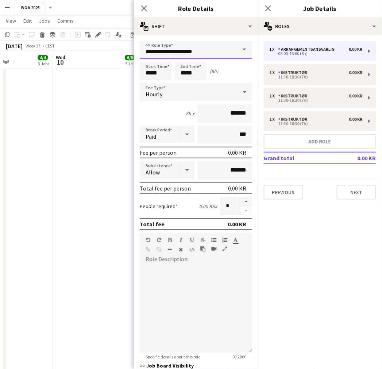
click at [220, 55] on input "**********" at bounding box center [196, 50] width 112 height 18
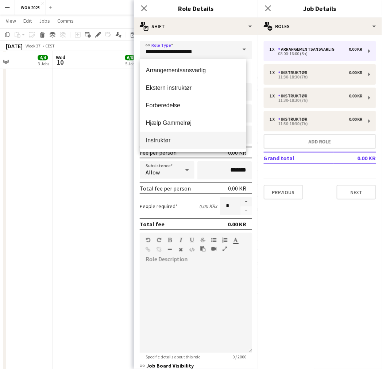
click at [157, 140] on span "Instruktør" at bounding box center [193, 140] width 94 height 7
type input "**********"
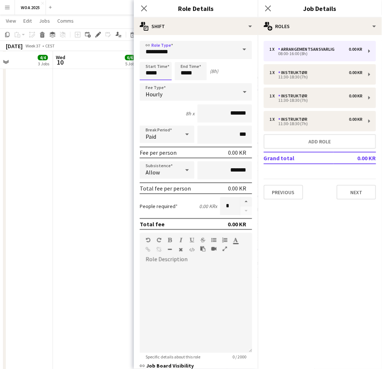
drag, startPoint x: 166, startPoint y: 69, endPoint x: 104, endPoint y: 73, distance: 61.4
click at [104, 73] on body "Menu Boards Boards Boards All jobs Status Workforce Workforce My Workforce Recr…" at bounding box center [191, 119] width 382 height 887
type input "*****"
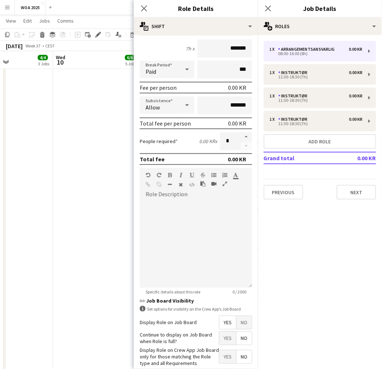
scroll to position [101, 0]
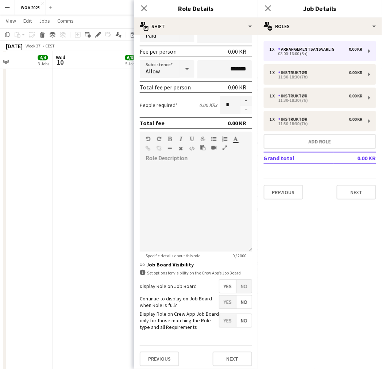
type input "*****"
click at [219, 297] on span "Yes" at bounding box center [227, 301] width 17 height 13
click at [224, 355] on button "Next" at bounding box center [232, 359] width 39 height 15
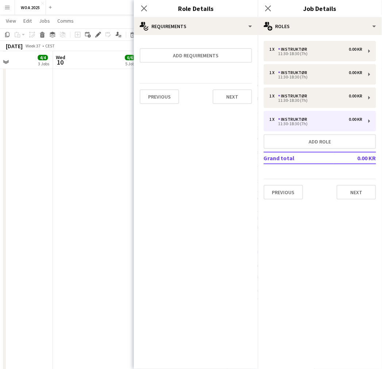
scroll to position [0, 0]
click at [222, 98] on button "Next" at bounding box center [232, 96] width 39 height 15
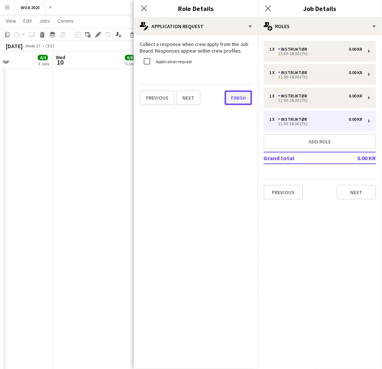
click at [234, 97] on button "Finish" at bounding box center [238, 97] width 27 height 15
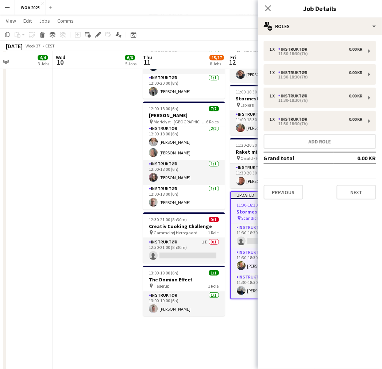
click at [96, 159] on app-date-cell "08:00-22:00 (14h) 2/2 Kombinationsarrangement pin Mellem [GEOGRAPHIC_DATA] og A…" at bounding box center [96, 154] width 87 height 793
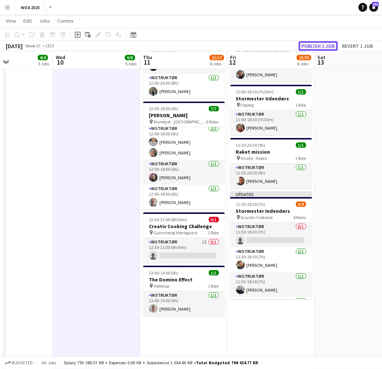
click at [321, 43] on button "Publish 1 job" at bounding box center [318, 45] width 39 height 9
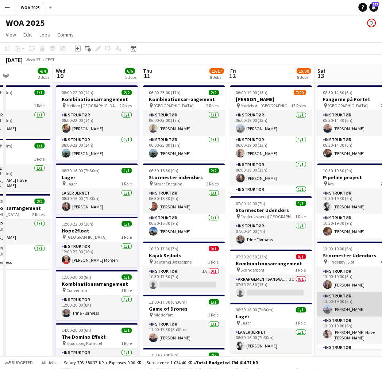
scroll to position [40, 0]
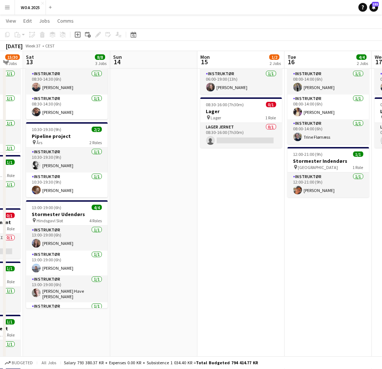
drag, startPoint x: 185, startPoint y: 193, endPoint x: 22, endPoint y: 194, distance: 163.0
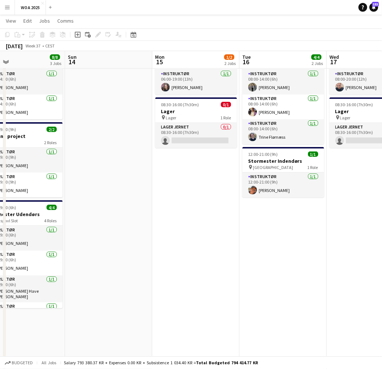
drag, startPoint x: 219, startPoint y: 225, endPoint x: 185, endPoint y: 232, distance: 34.5
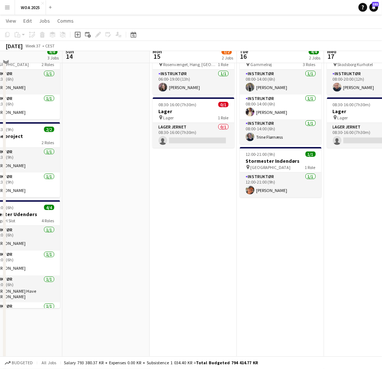
scroll to position [0, 0]
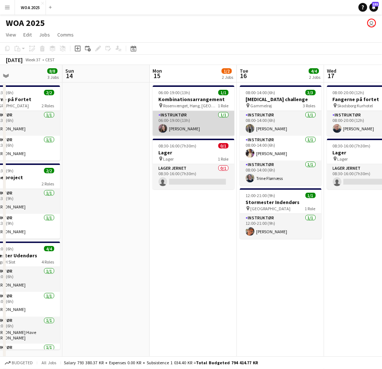
click at [183, 129] on app-card-role "Instruktør [DATE] 06:00-19:00 (13h) [PERSON_NAME]" at bounding box center [194, 123] width 82 height 25
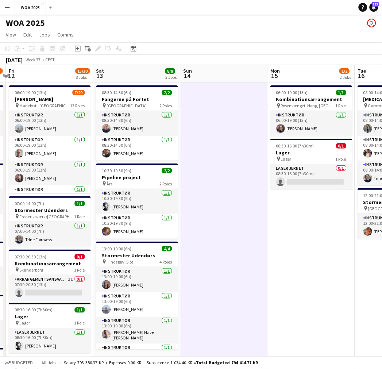
scroll to position [0, 287]
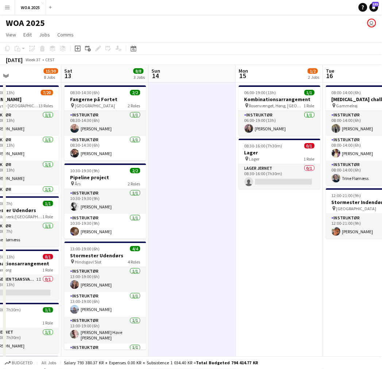
drag, startPoint x: 112, startPoint y: 199, endPoint x: 197, endPoint y: 208, distance: 86.2
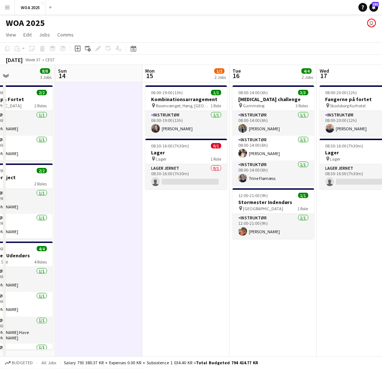
scroll to position [0, 184]
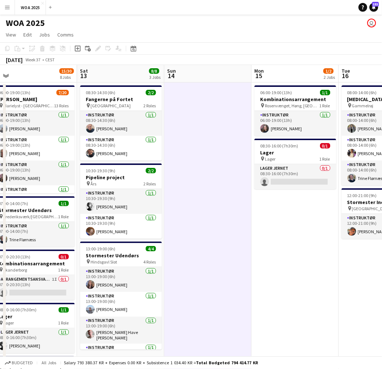
drag, startPoint x: 203, startPoint y: 182, endPoint x: 220, endPoint y: 199, distance: 23.5
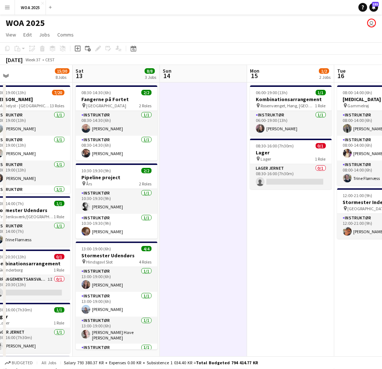
drag, startPoint x: 327, startPoint y: 210, endPoint x: 354, endPoint y: 215, distance: 27.4
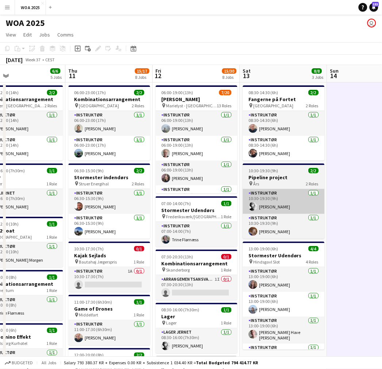
drag, startPoint x: 183, startPoint y: 208, endPoint x: 320, endPoint y: 209, distance: 136.4
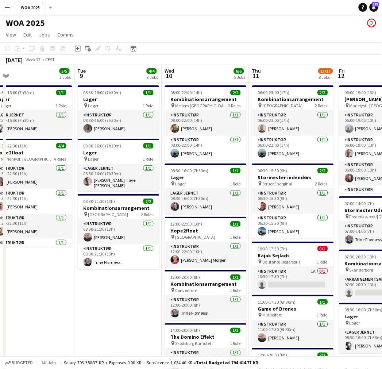
drag, startPoint x: 121, startPoint y: 192, endPoint x: 294, endPoint y: 205, distance: 172.9
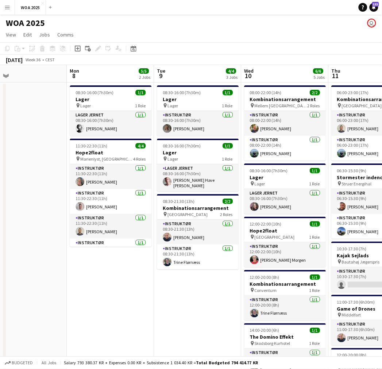
drag, startPoint x: 125, startPoint y: 194, endPoint x: 204, endPoint y: 194, distance: 78.8
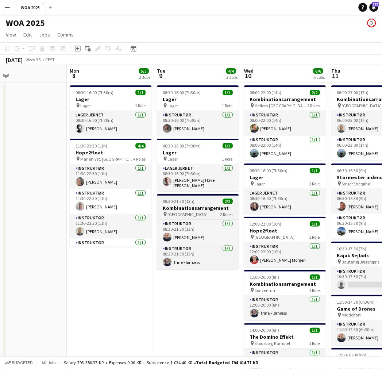
scroll to position [0, 282]
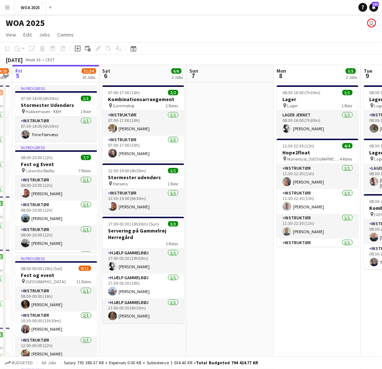
drag, startPoint x: 112, startPoint y: 269, endPoint x: 268, endPoint y: 282, distance: 157.4
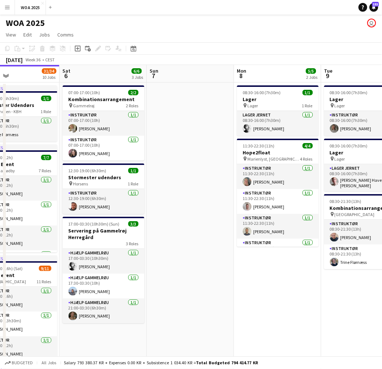
drag, startPoint x: 181, startPoint y: 271, endPoint x: 290, endPoint y: 275, distance: 109.1
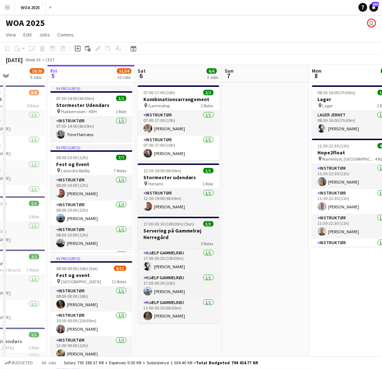
drag, startPoint x: 183, startPoint y: 253, endPoint x: 56, endPoint y: 223, distance: 129.9
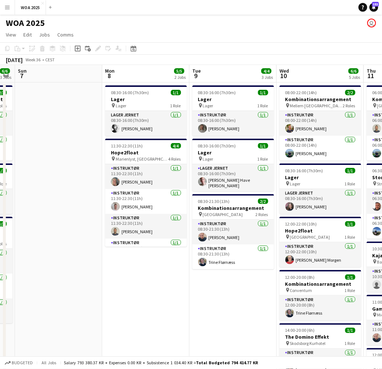
scroll to position [0, 337]
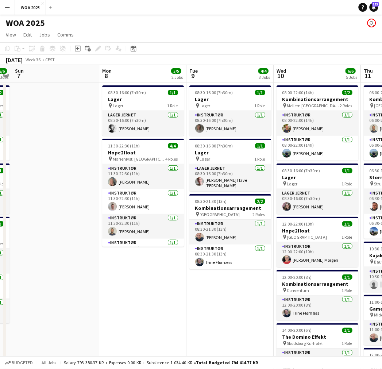
drag, startPoint x: 176, startPoint y: 218, endPoint x: 54, endPoint y: 212, distance: 122.7
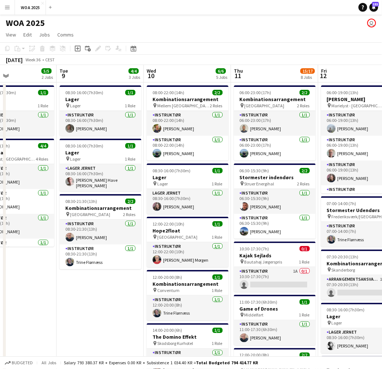
scroll to position [0, 314]
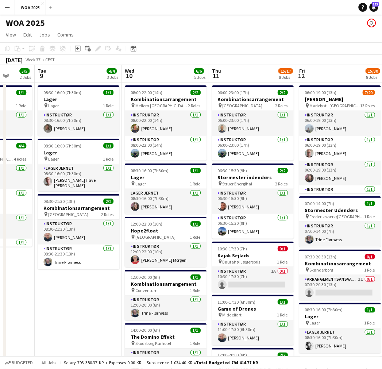
drag, startPoint x: 237, startPoint y: 267, endPoint x: 85, endPoint y: 293, distance: 153.9
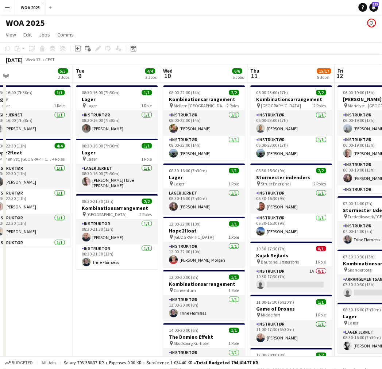
drag, startPoint x: 272, startPoint y: 210, endPoint x: 310, endPoint y: 216, distance: 39.2
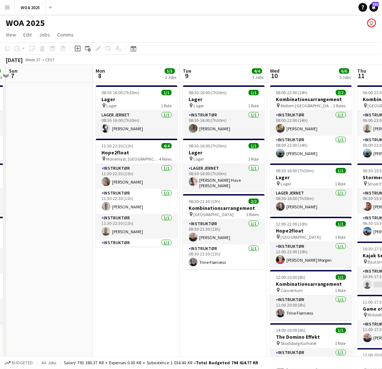
scroll to position [0, 214]
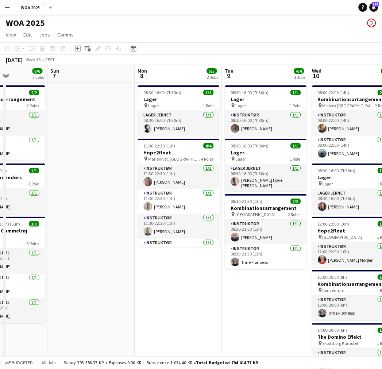
drag, startPoint x: 110, startPoint y: 211, endPoint x: 259, endPoint y: 217, distance: 148.9
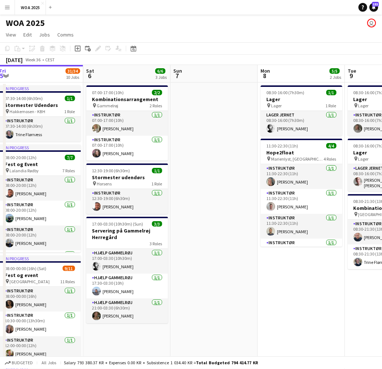
scroll to position [0, 201]
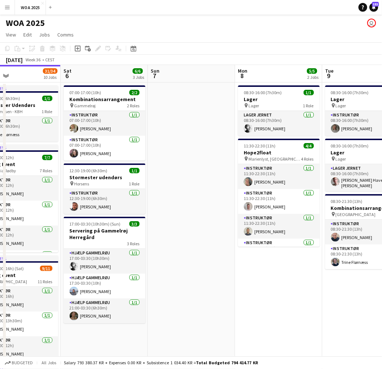
drag, startPoint x: 115, startPoint y: 258, endPoint x: 216, endPoint y: 265, distance: 100.9
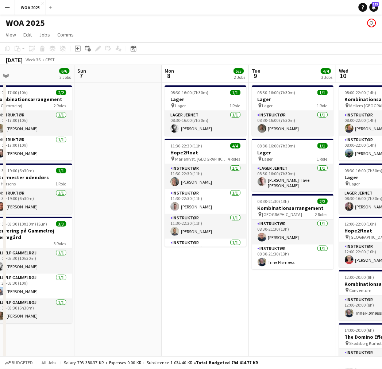
scroll to position [0, 279]
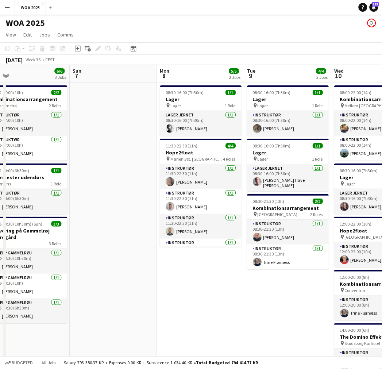
drag, startPoint x: 151, startPoint y: 263, endPoint x: 135, endPoint y: 265, distance: 15.5
